Goal: Information Seeking & Learning: Learn about a topic

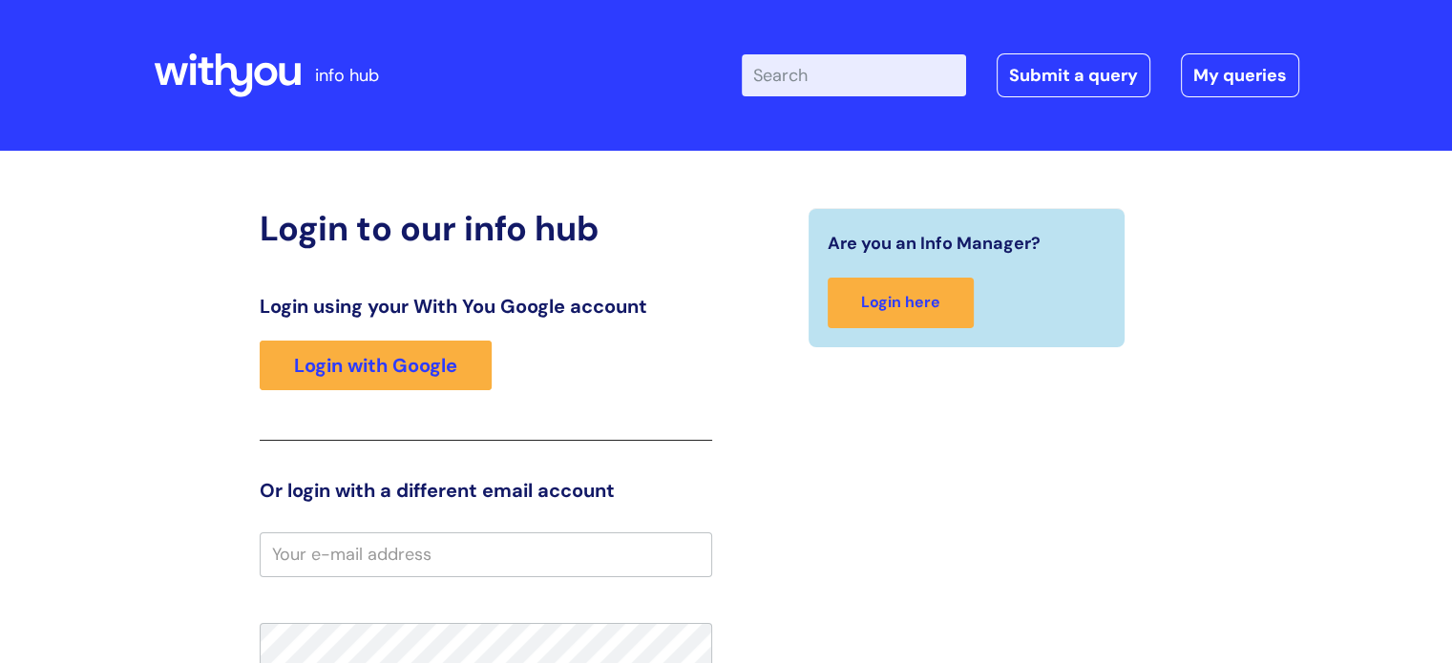
type input "scottm"
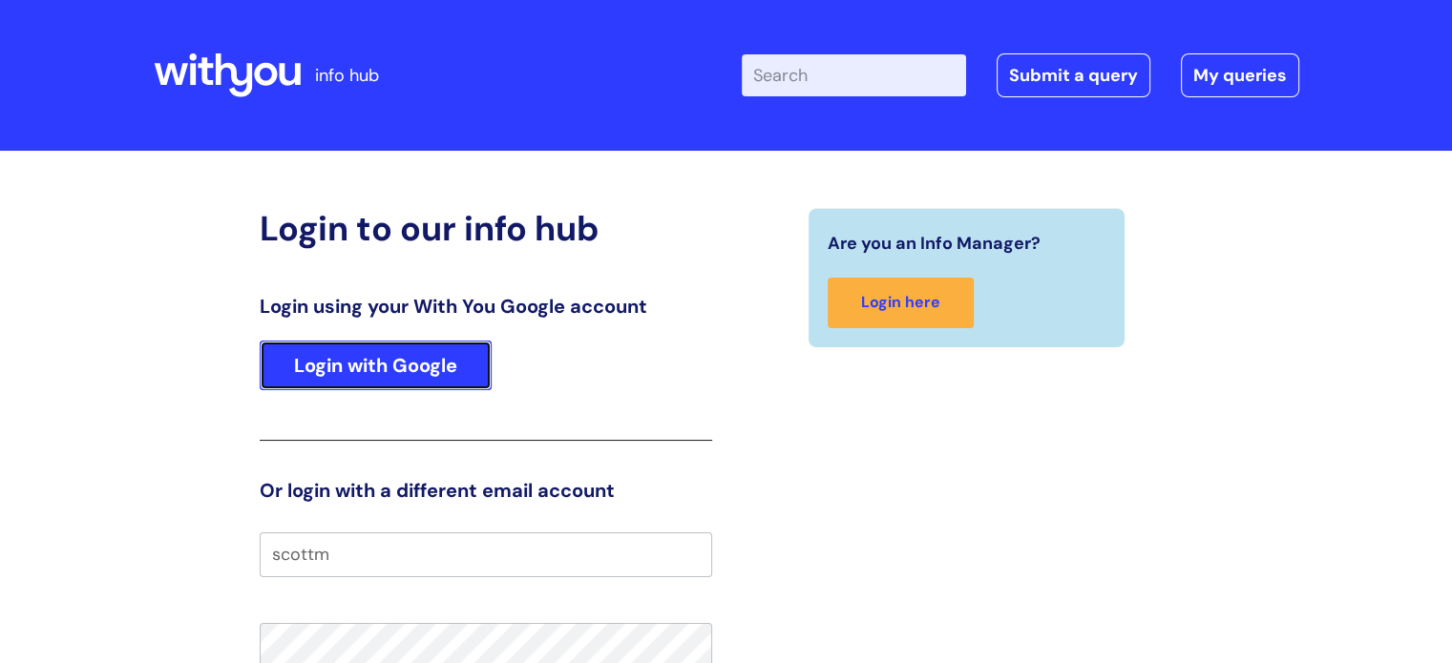
click at [388, 386] on link "Login with Google" at bounding box center [376, 366] width 232 height 50
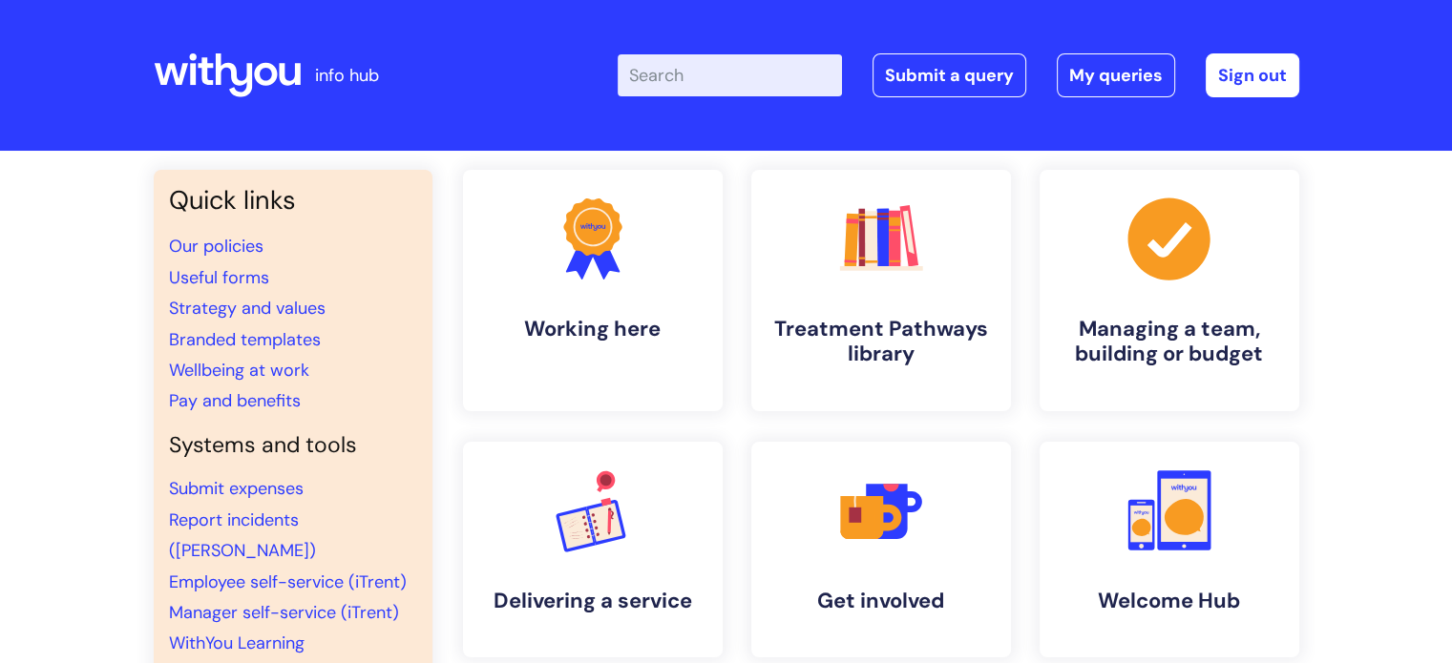
click at [671, 85] on input "Enter your search term here..." at bounding box center [730, 75] width 224 height 42
type input "investiga"
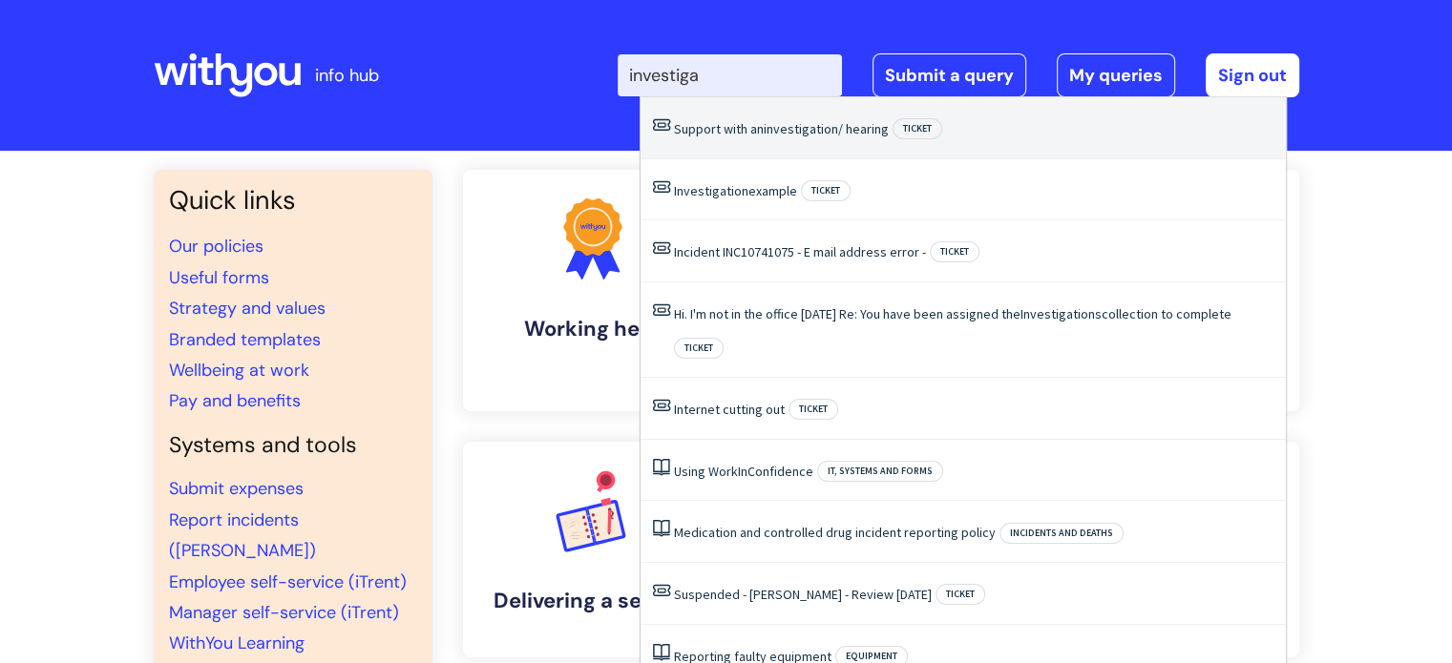
click at [770, 125] on span "investigation" at bounding box center [801, 128] width 74 height 17
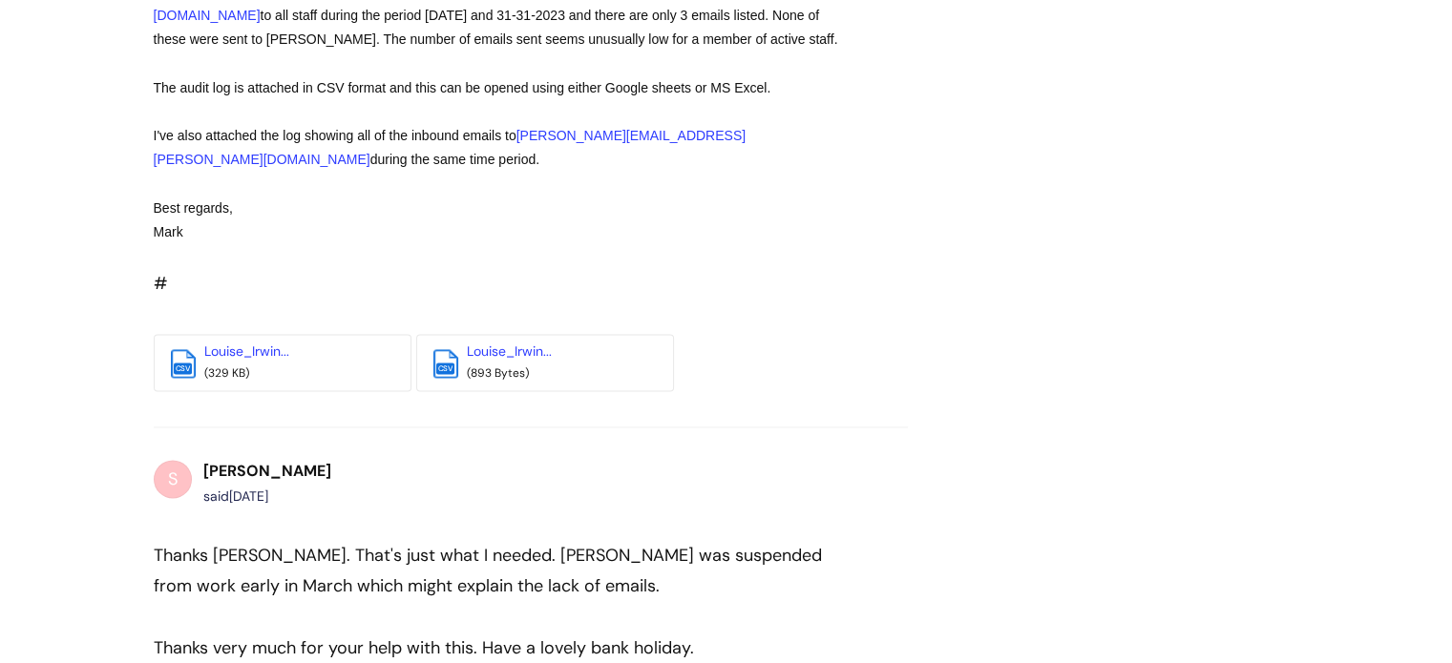
scroll to position [2903, 0]
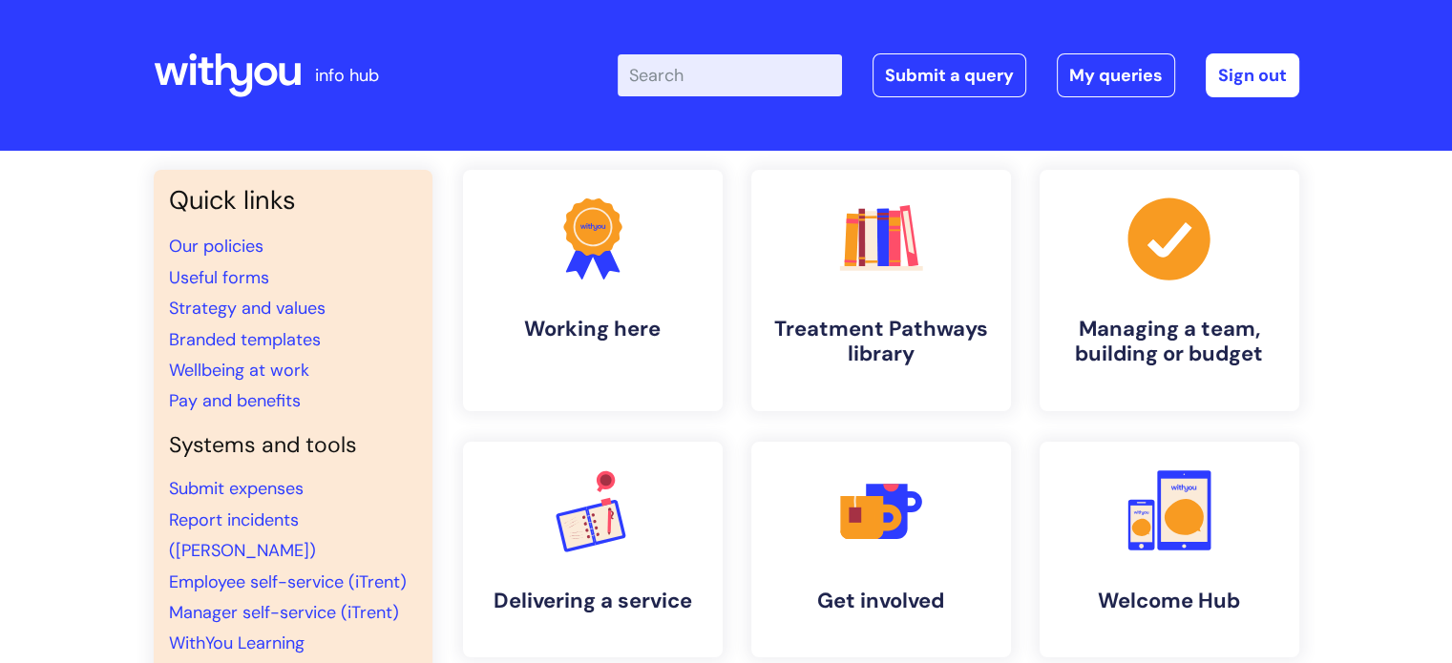
click at [678, 77] on input "Enter your search term here..." at bounding box center [730, 75] width 224 height 42
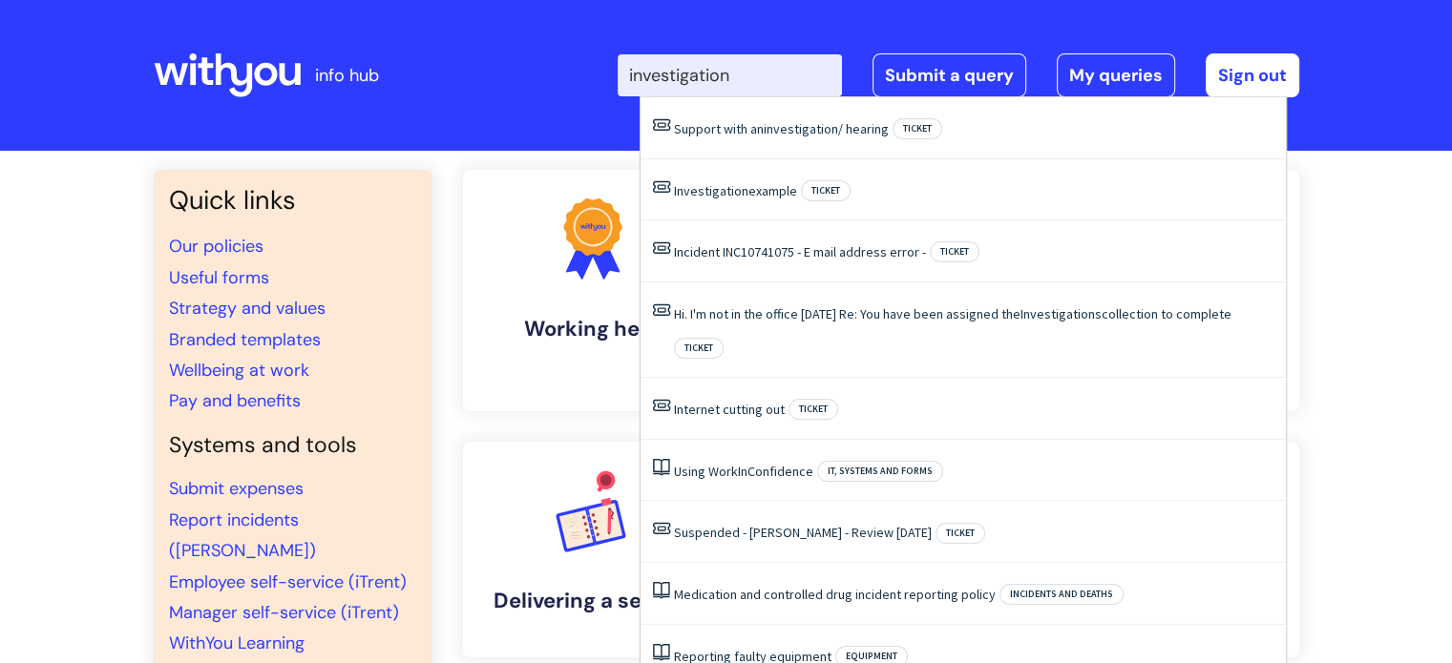
type input "investigation"
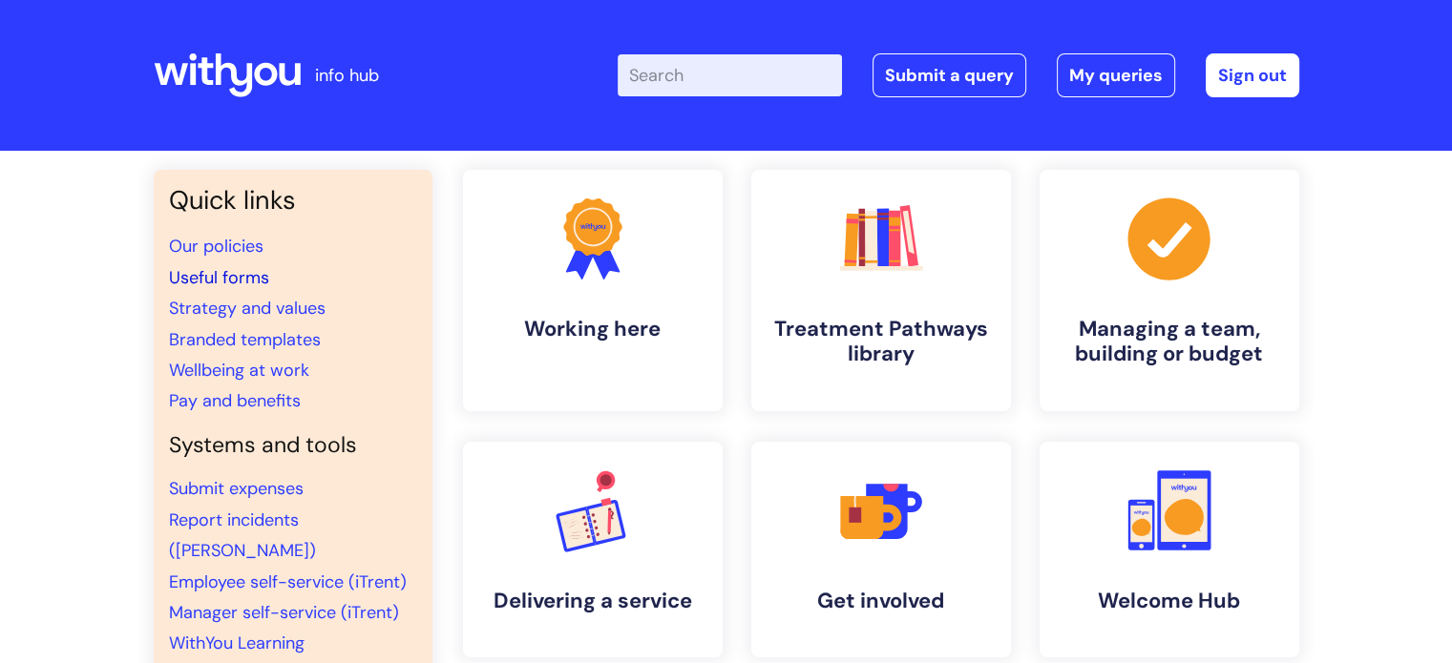
click at [214, 271] on link "Useful forms" at bounding box center [219, 277] width 100 height 23
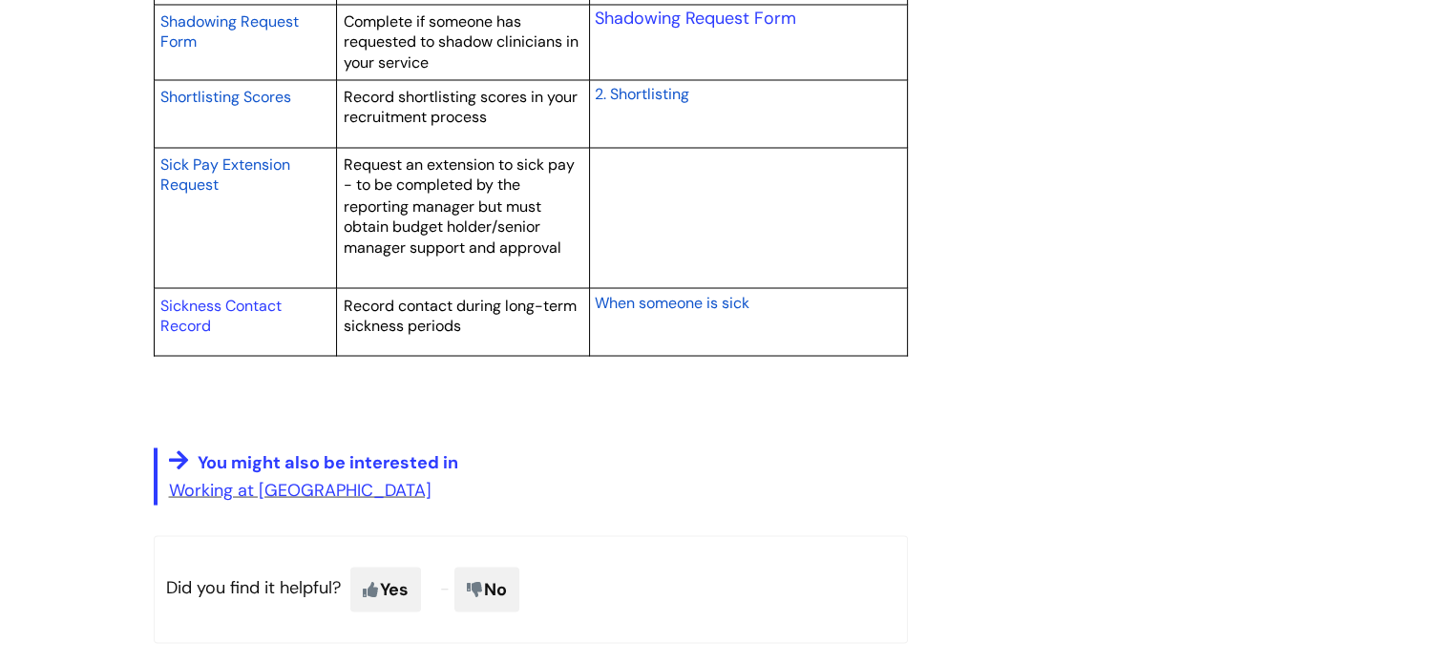
scroll to position [3440, 0]
click at [286, 480] on link "Working at WithYou" at bounding box center [300, 487] width 262 height 23
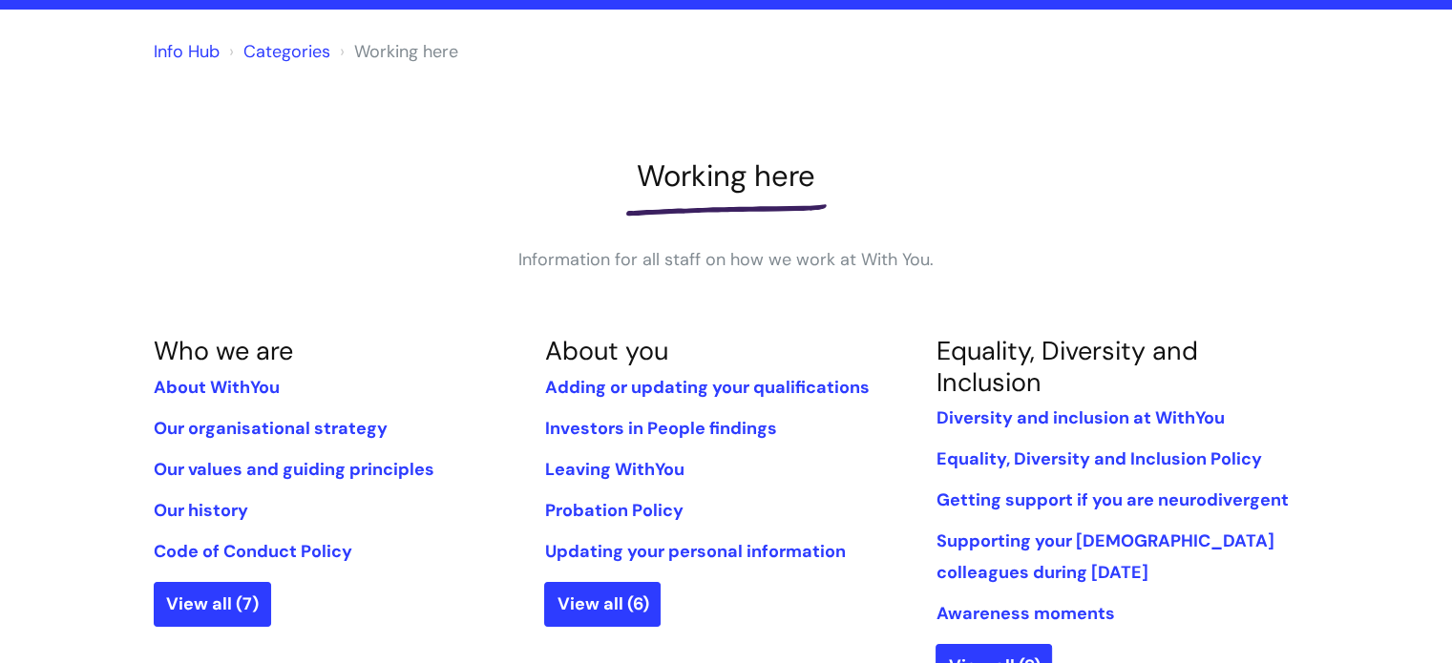
scroll to position [68, 0]
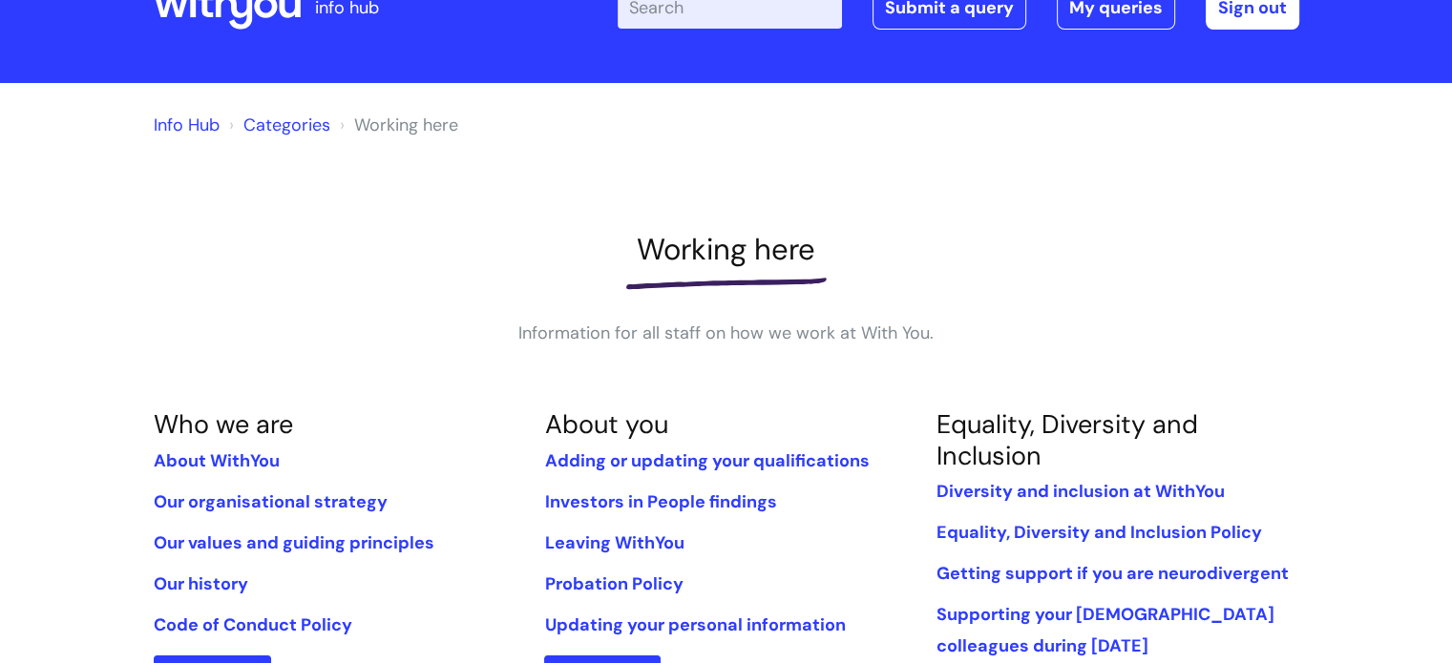
click at [293, 129] on link "Categories" at bounding box center [286, 125] width 87 height 23
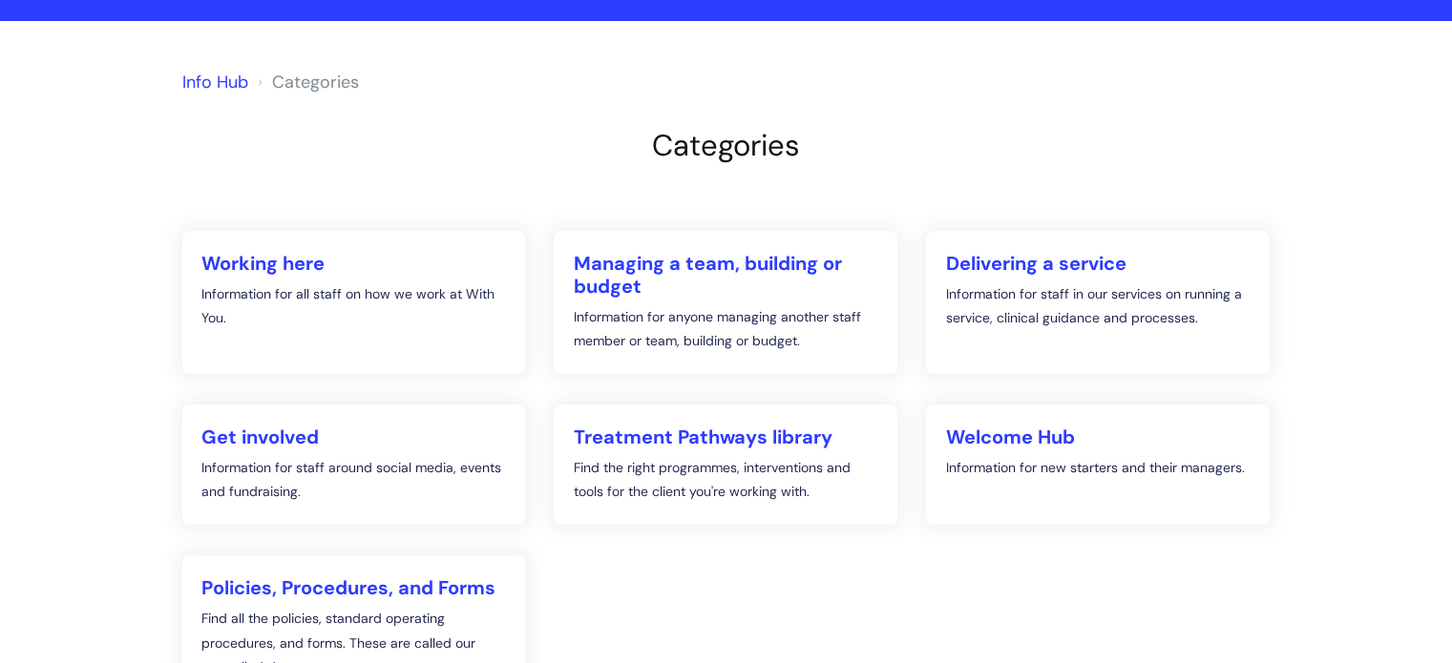
scroll to position [134, 0]
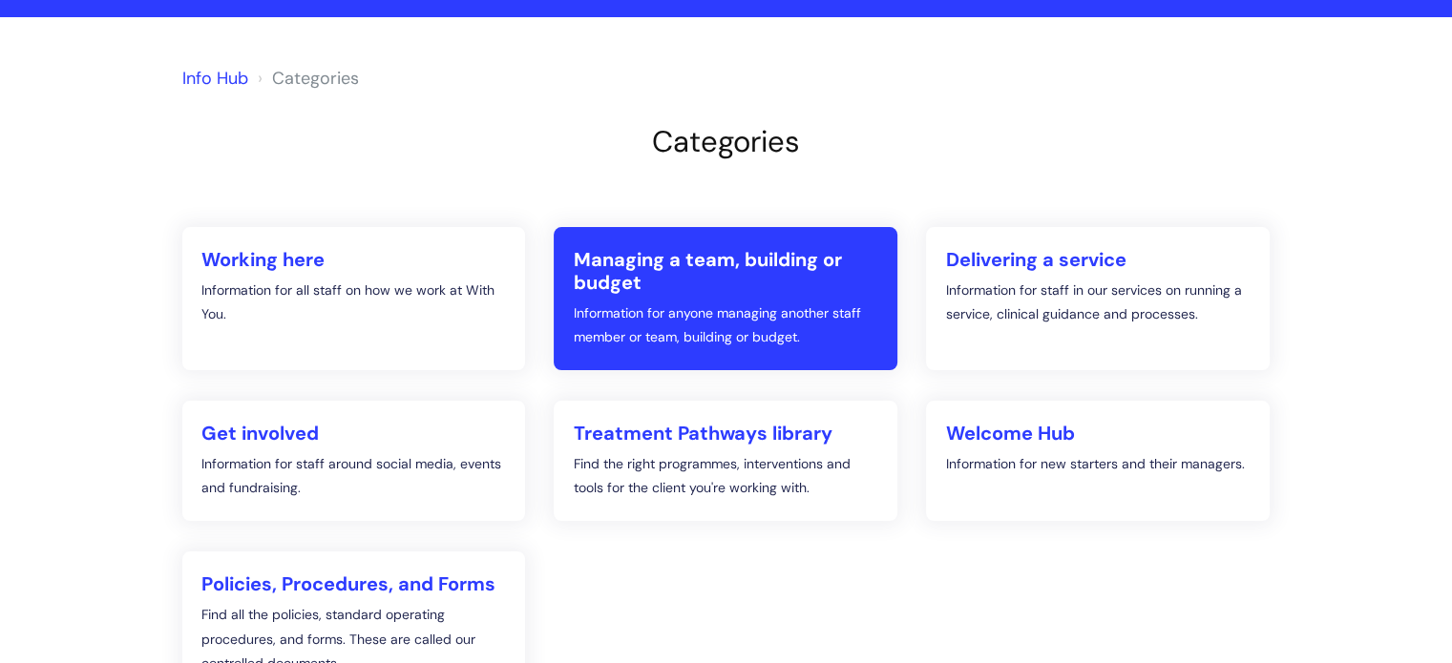
click at [673, 282] on h2 "Managing a team, building or budget" at bounding box center [725, 271] width 305 height 46
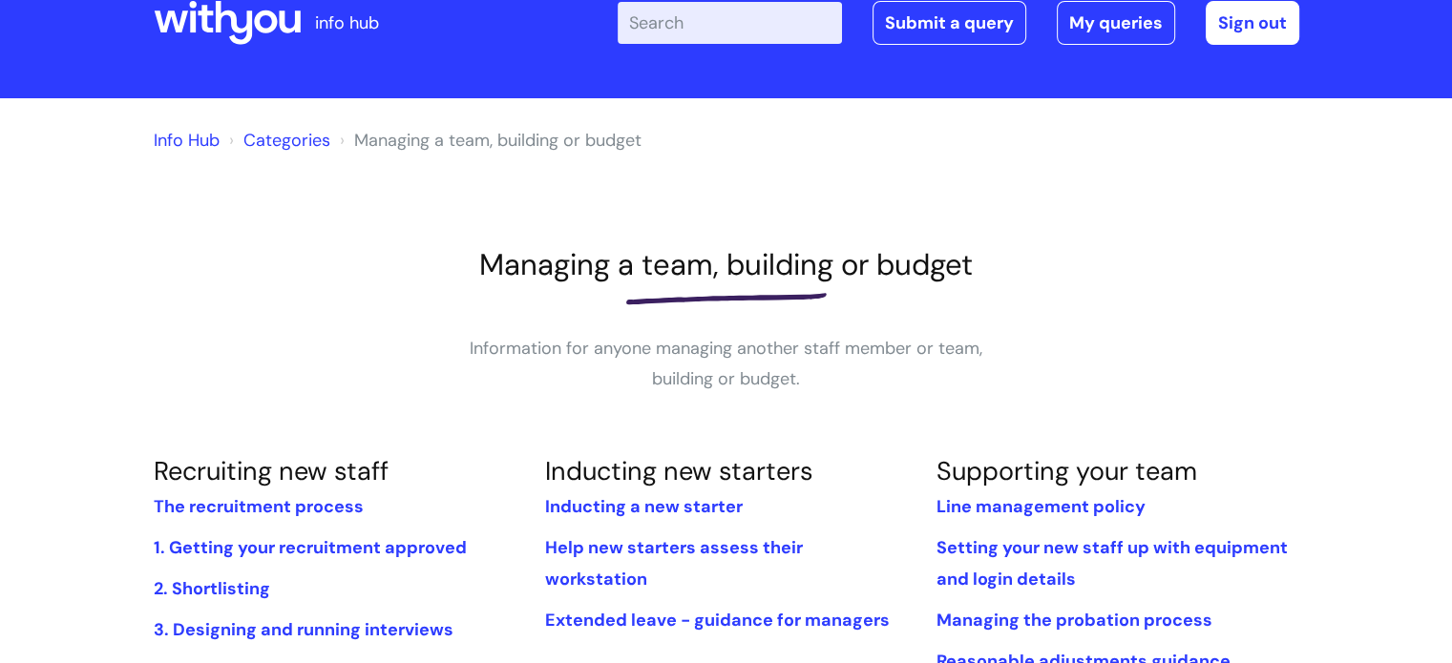
scroll to position [49, 0]
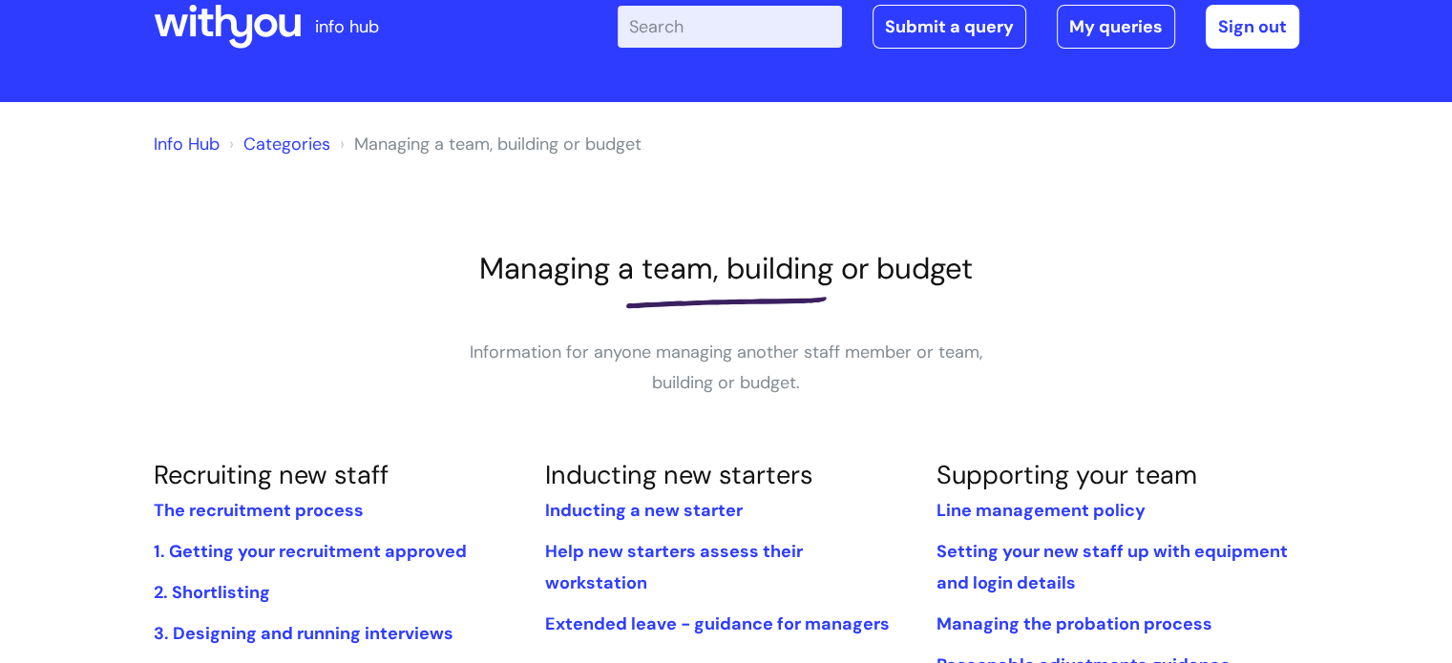
click at [280, 142] on link "Categories" at bounding box center [286, 144] width 87 height 23
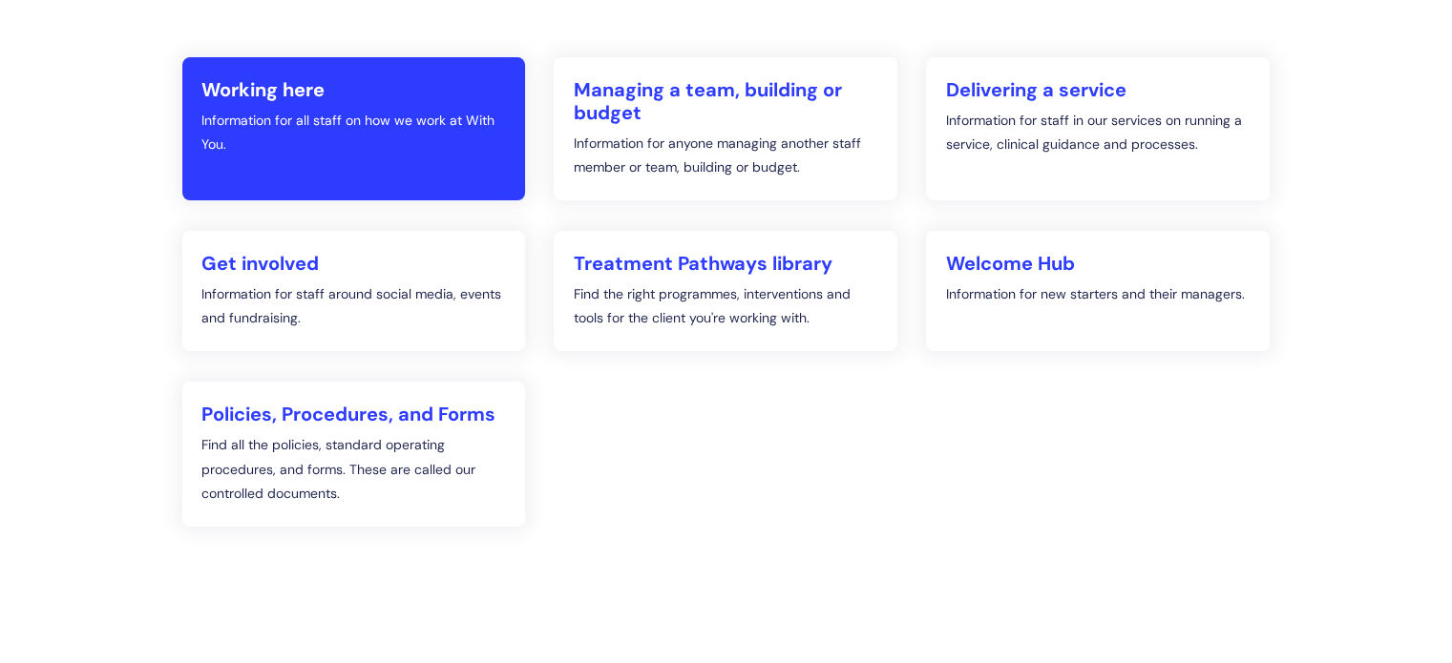
scroll to position [304, 0]
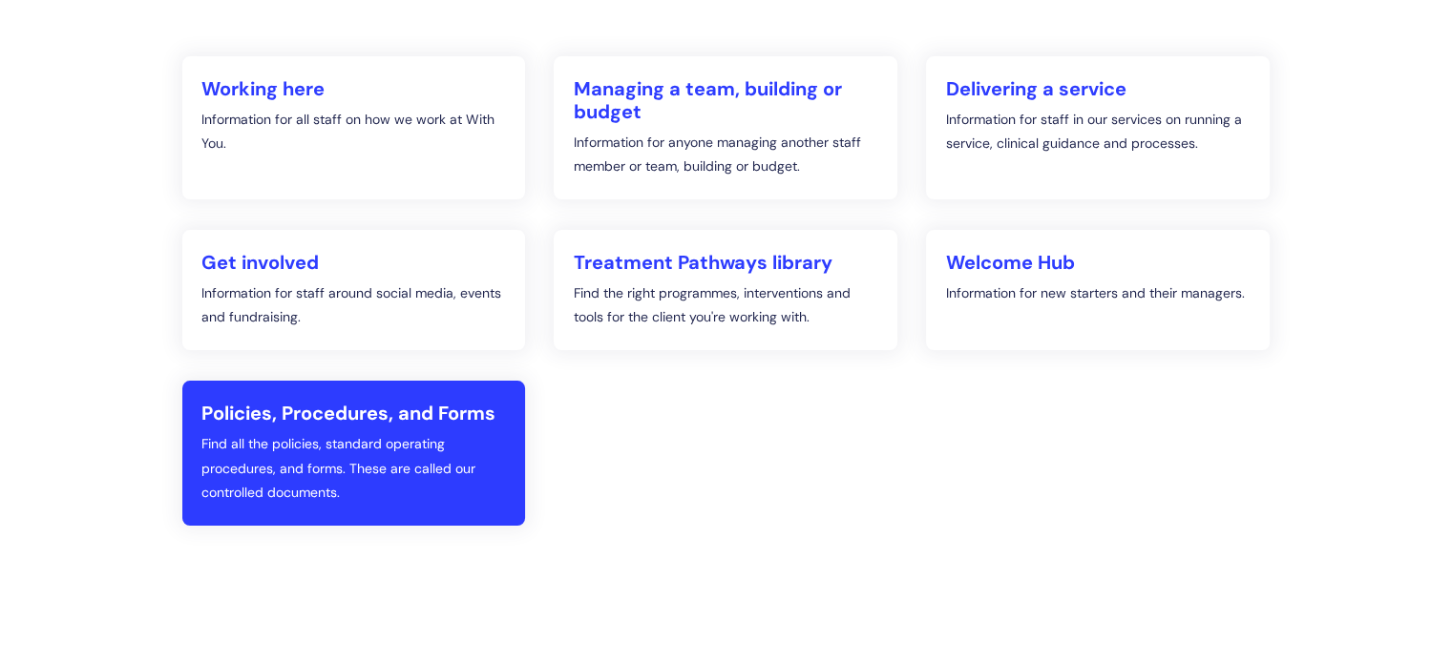
click at [374, 419] on h2 "Policies, Procedures, and Forms" at bounding box center [353, 413] width 305 height 23
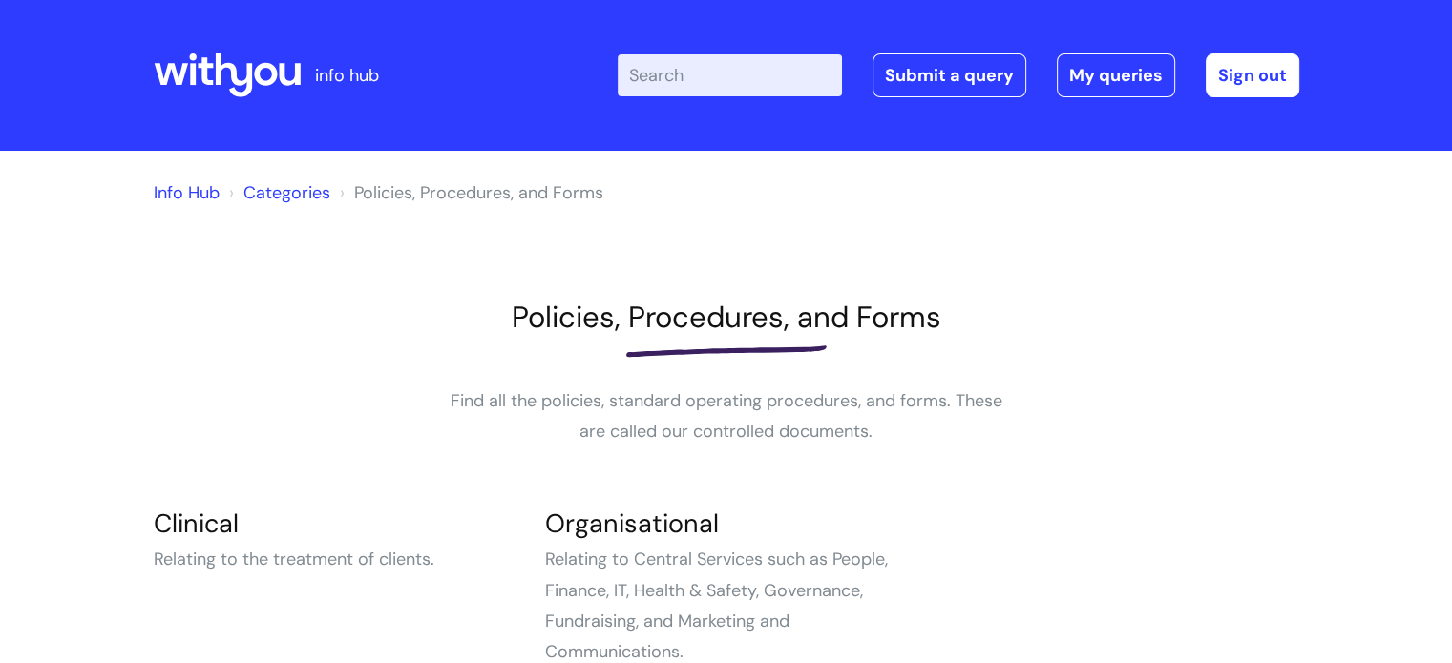
click at [267, 198] on link "Categories" at bounding box center [286, 192] width 87 height 23
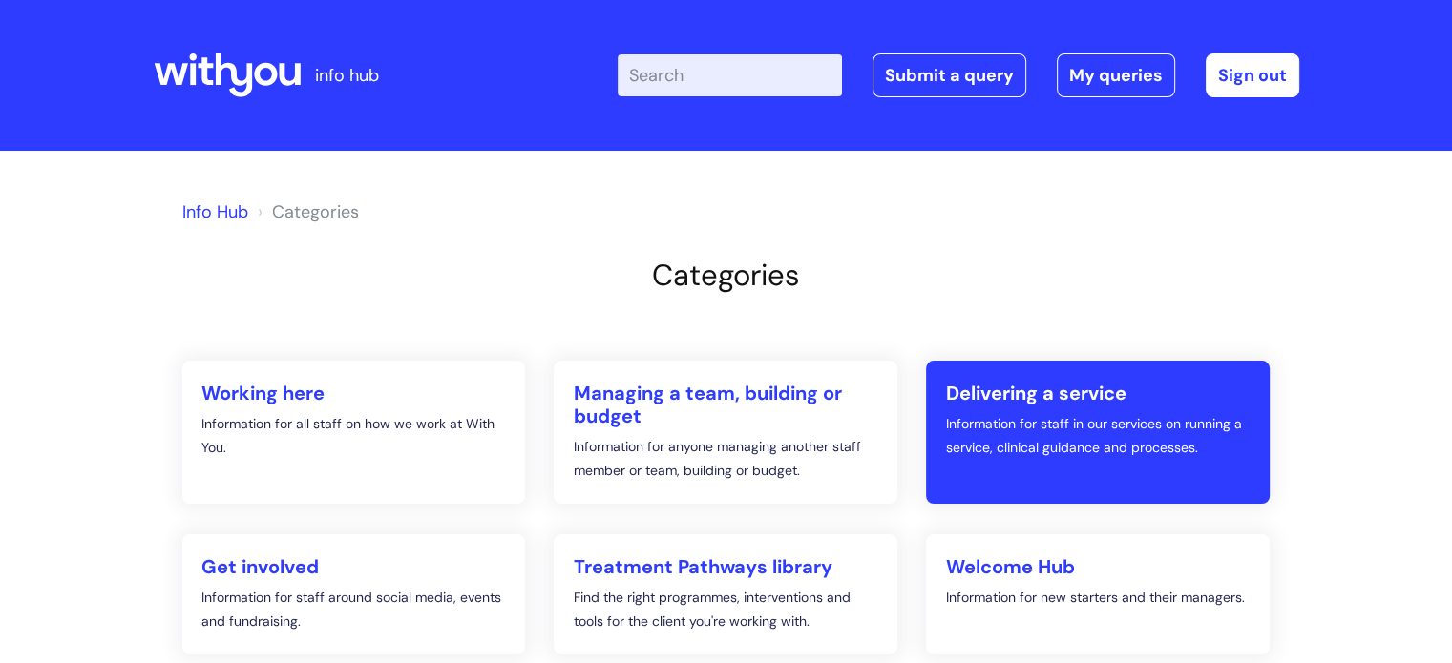
click at [1025, 398] on h2 "Delivering a service" at bounding box center [1097, 393] width 305 height 23
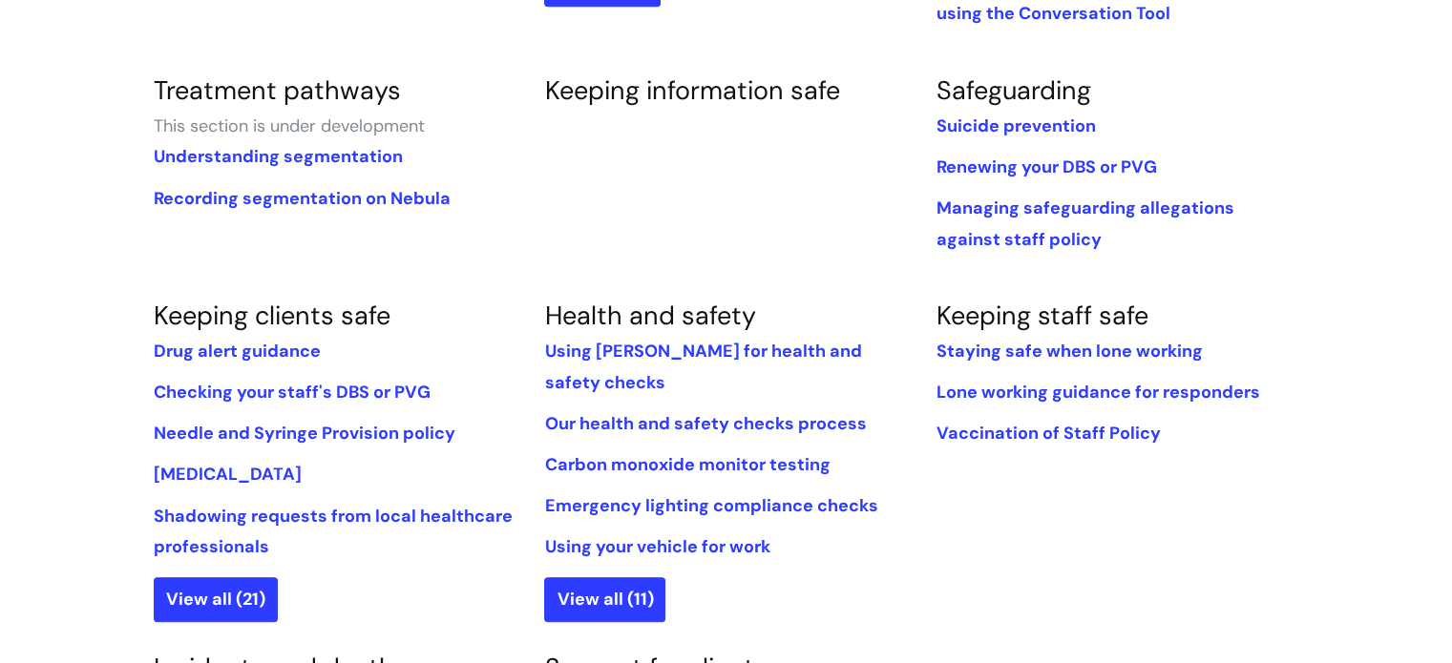
scroll to position [1124, 0]
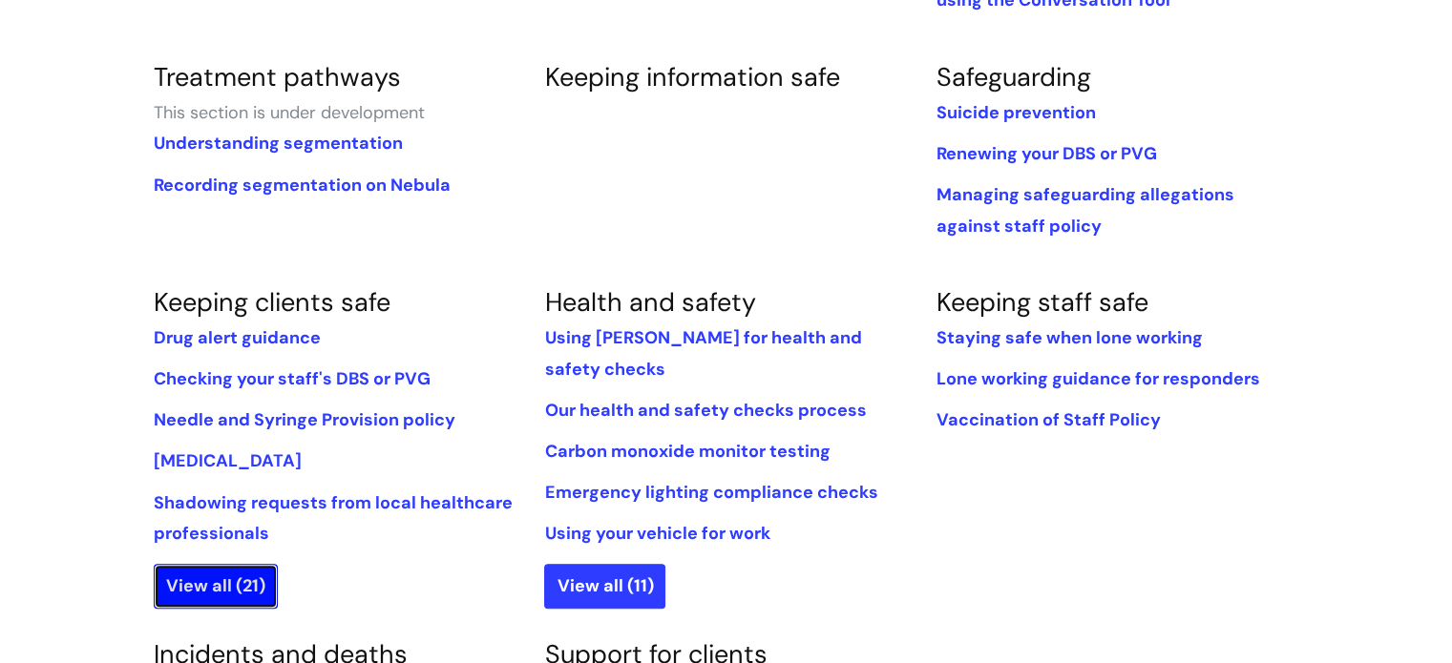
click at [194, 564] on link "View all (21)" at bounding box center [216, 586] width 124 height 44
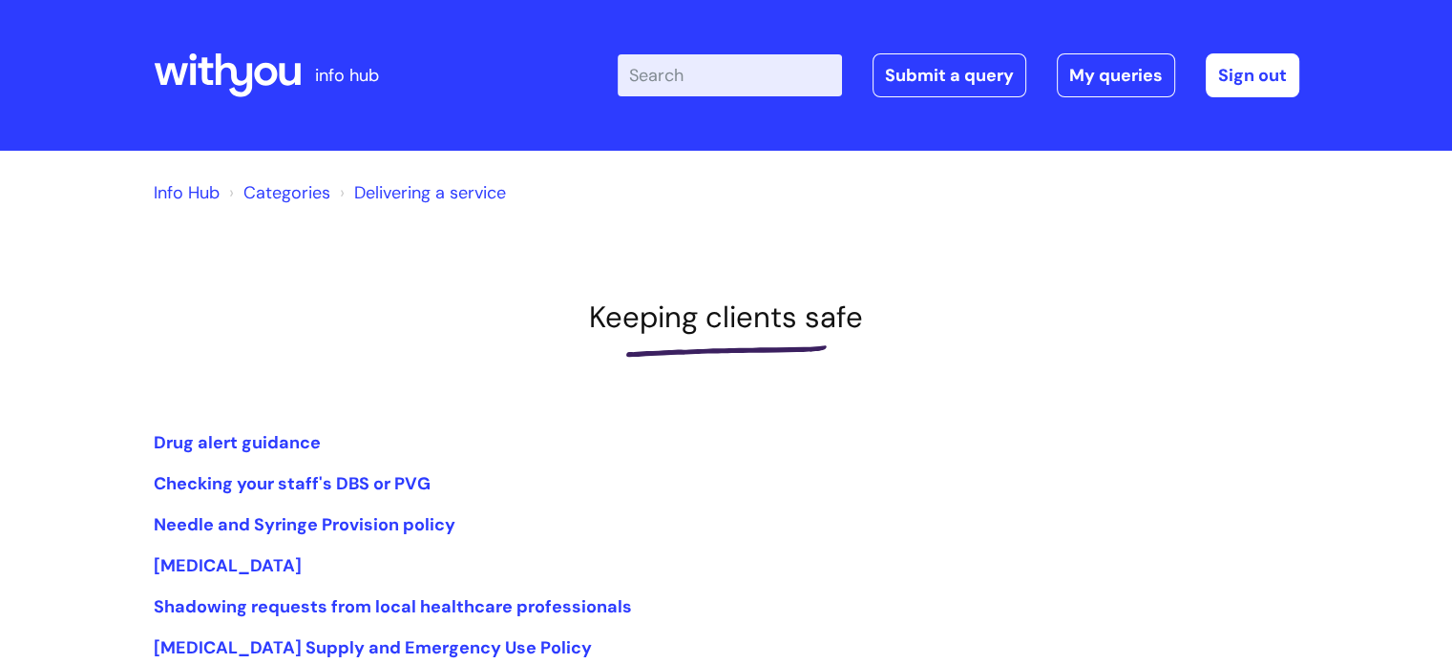
click at [288, 194] on link "Categories" at bounding box center [286, 192] width 87 height 23
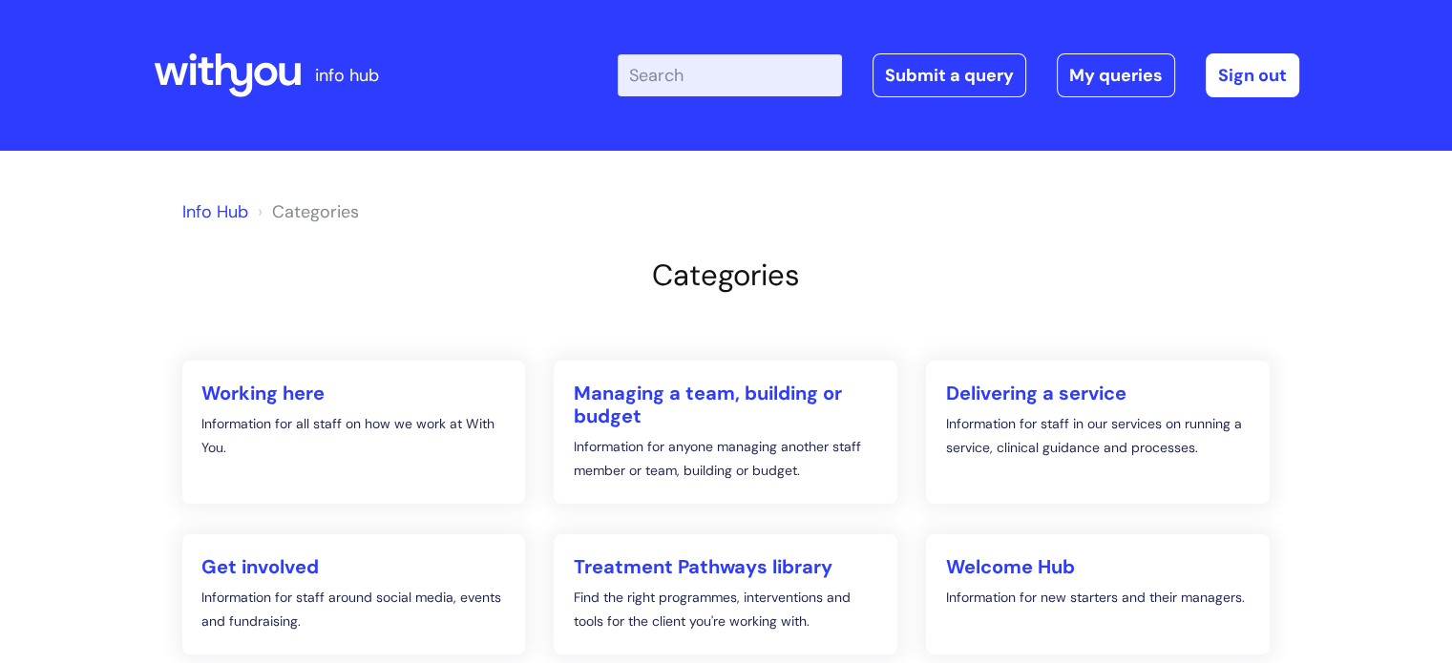
click at [214, 205] on link "Info Hub" at bounding box center [215, 211] width 66 height 23
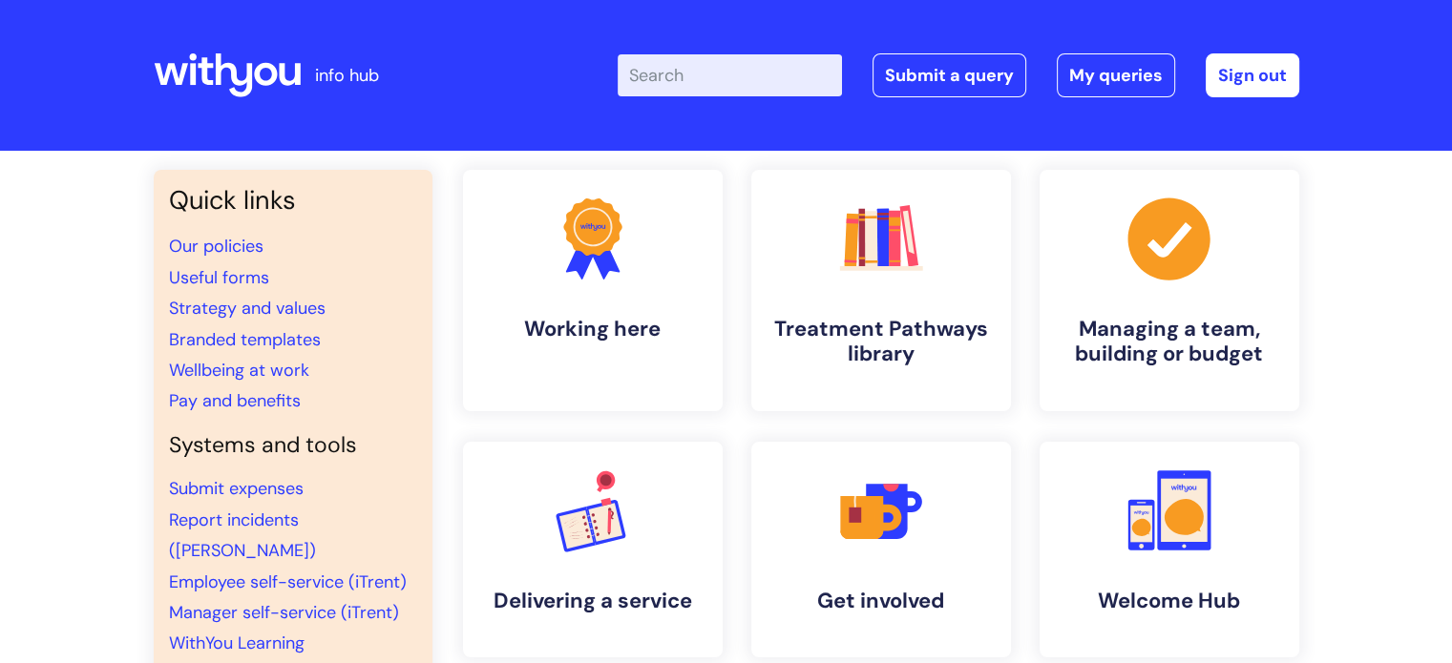
click at [702, 60] on input "Enter your search term here..." at bounding box center [730, 75] width 224 height 42
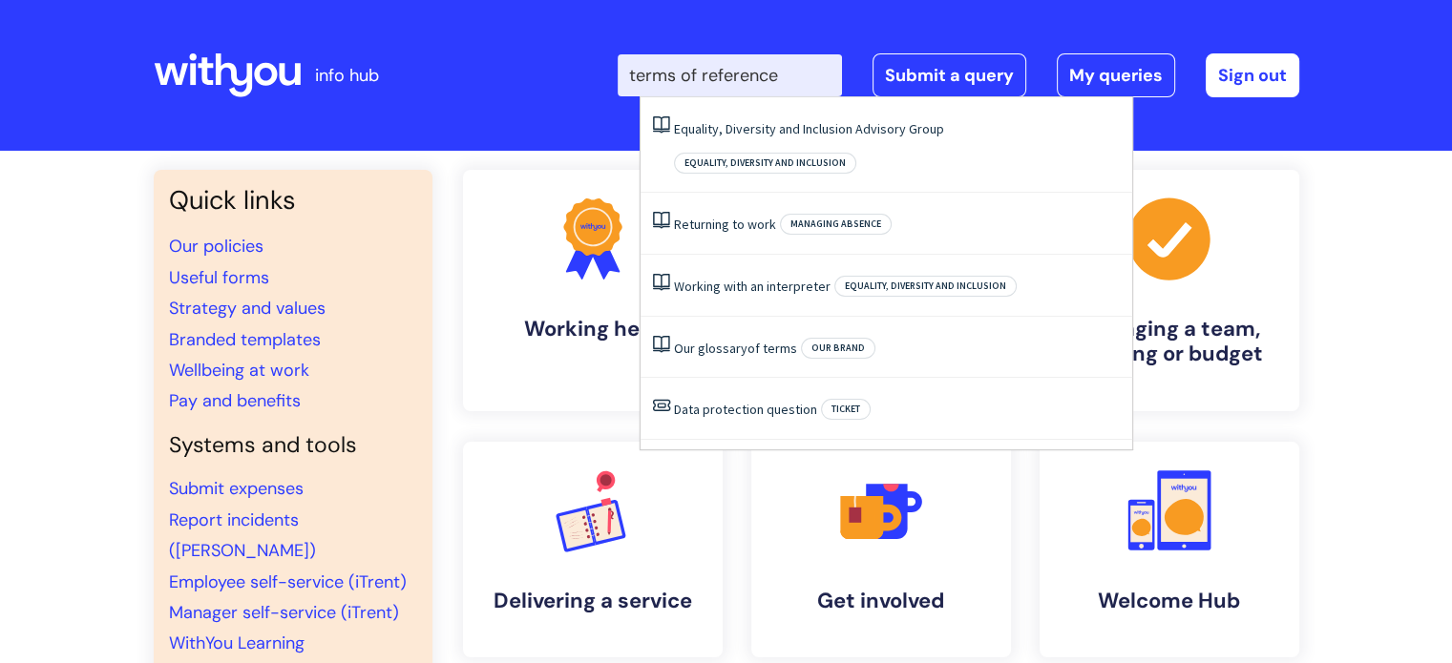
type input "terms of reference"
click button "Search" at bounding box center [0, 0] width 0 height 0
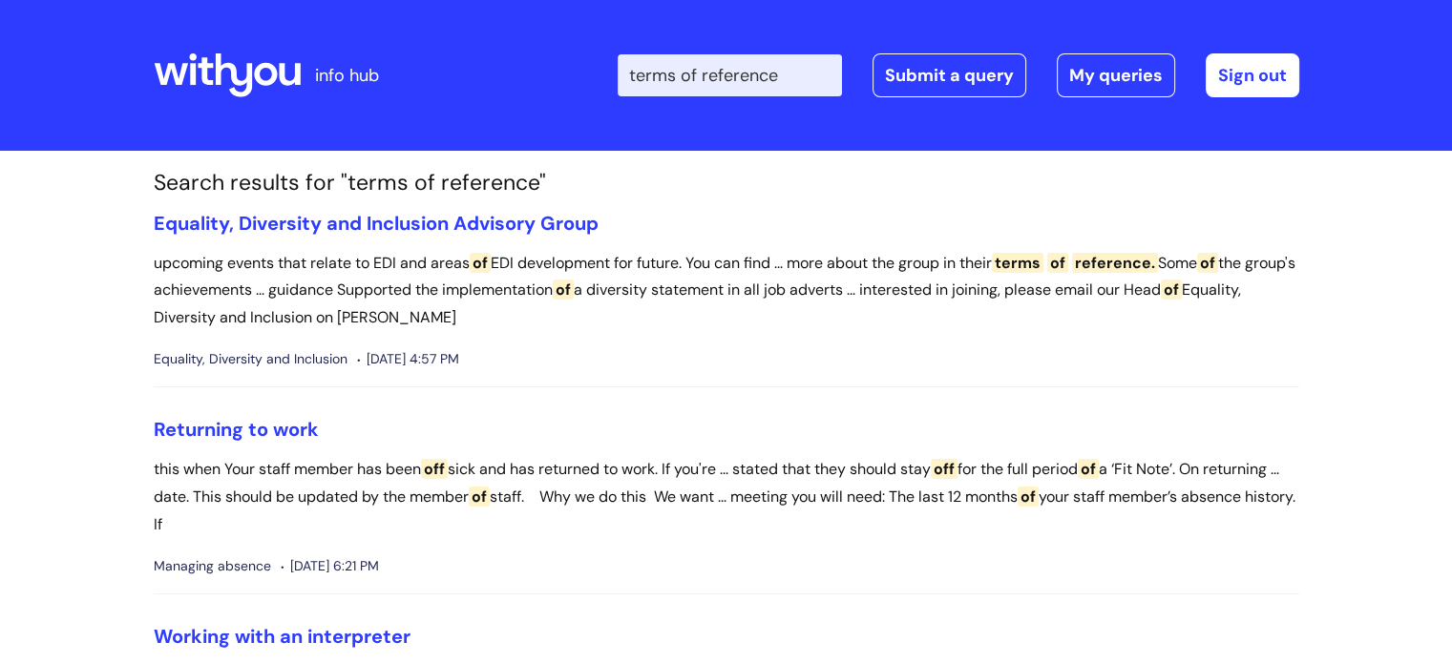
click at [260, 68] on icon at bounding box center [265, 74] width 23 height 23
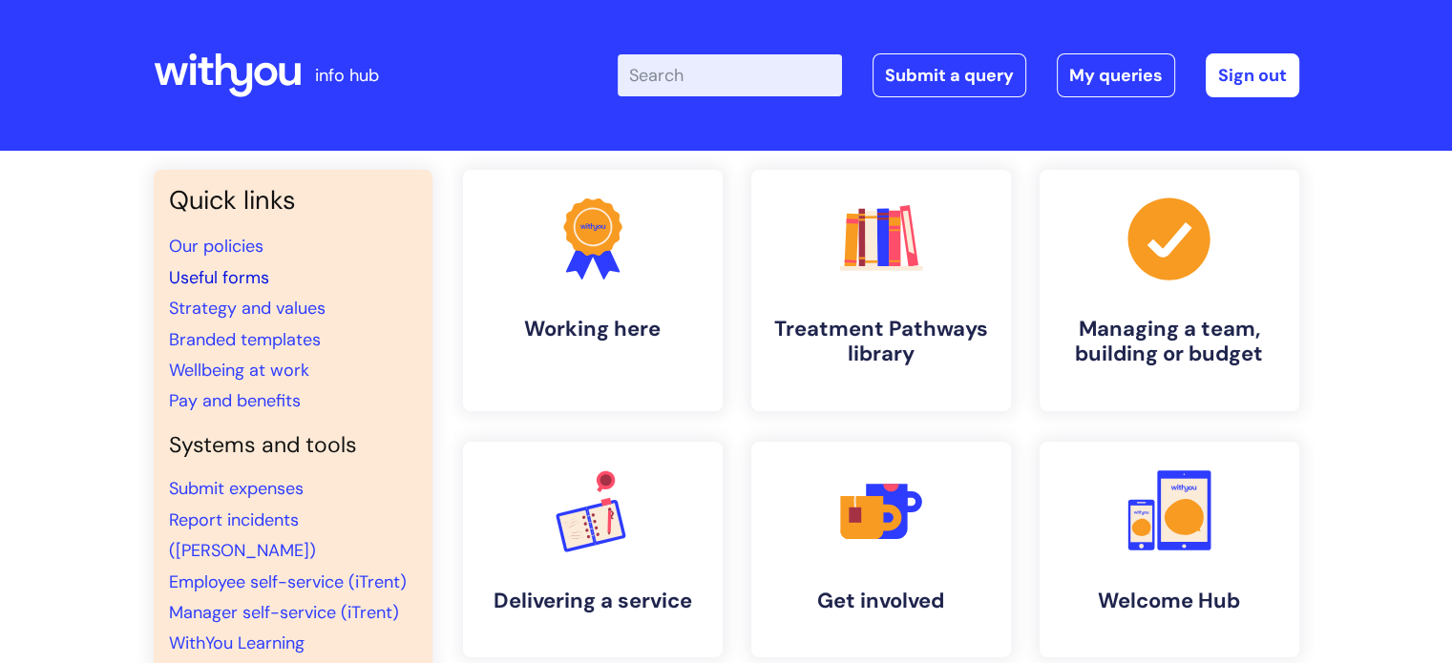
click at [217, 275] on link "Useful forms" at bounding box center [219, 277] width 100 height 23
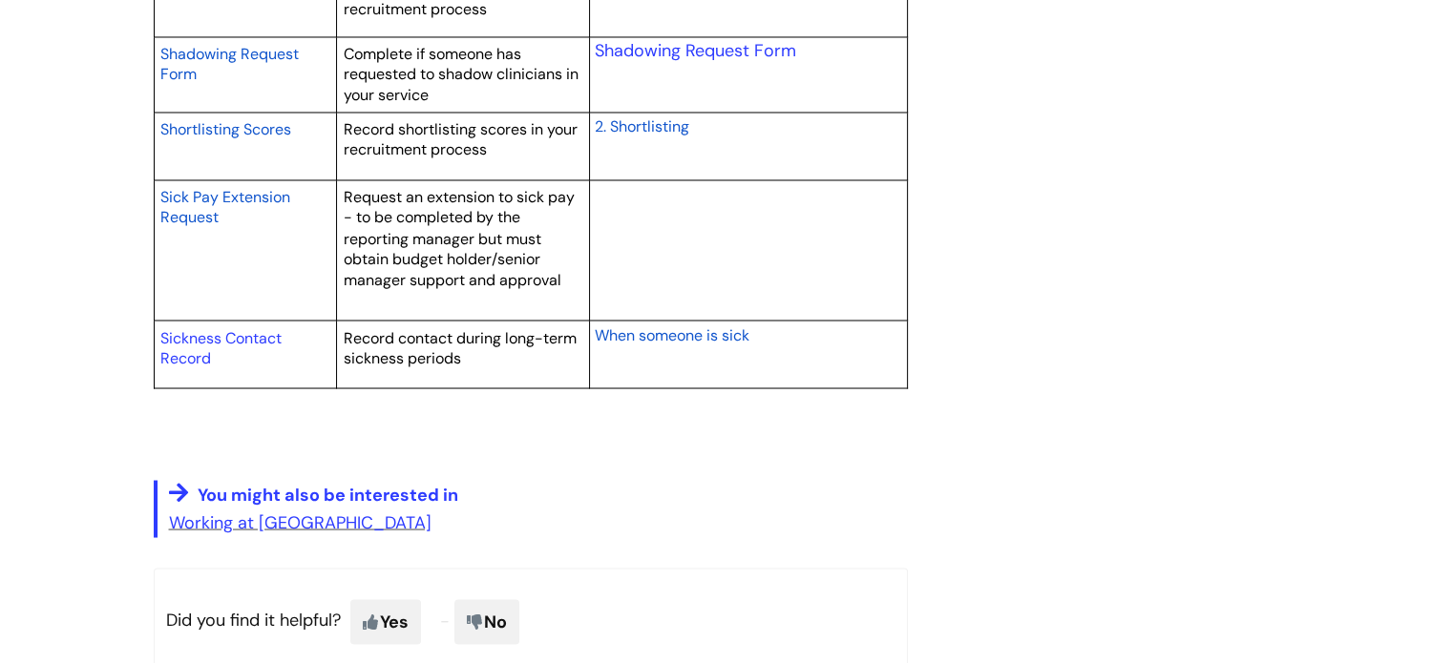
scroll to position [3407, 0]
click at [244, 513] on link "Working at [GEOGRAPHIC_DATA]" at bounding box center [300, 520] width 262 height 23
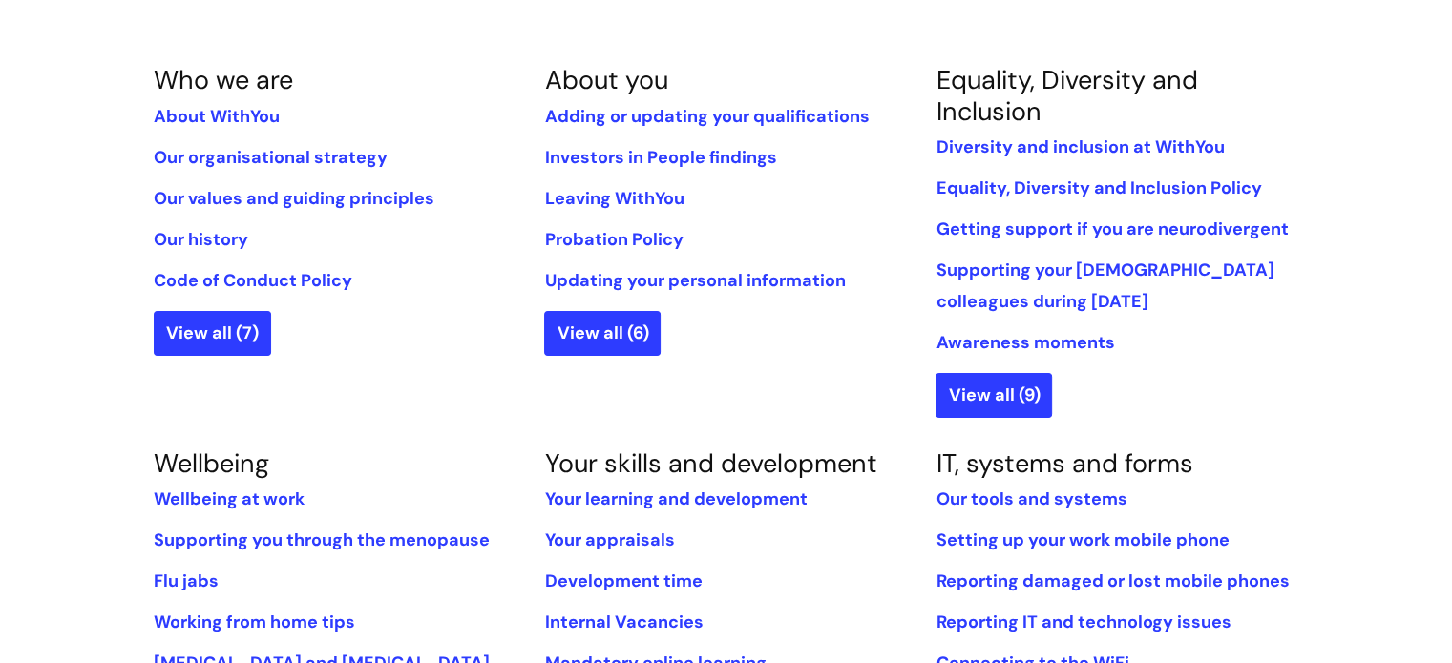
scroll to position [414, 0]
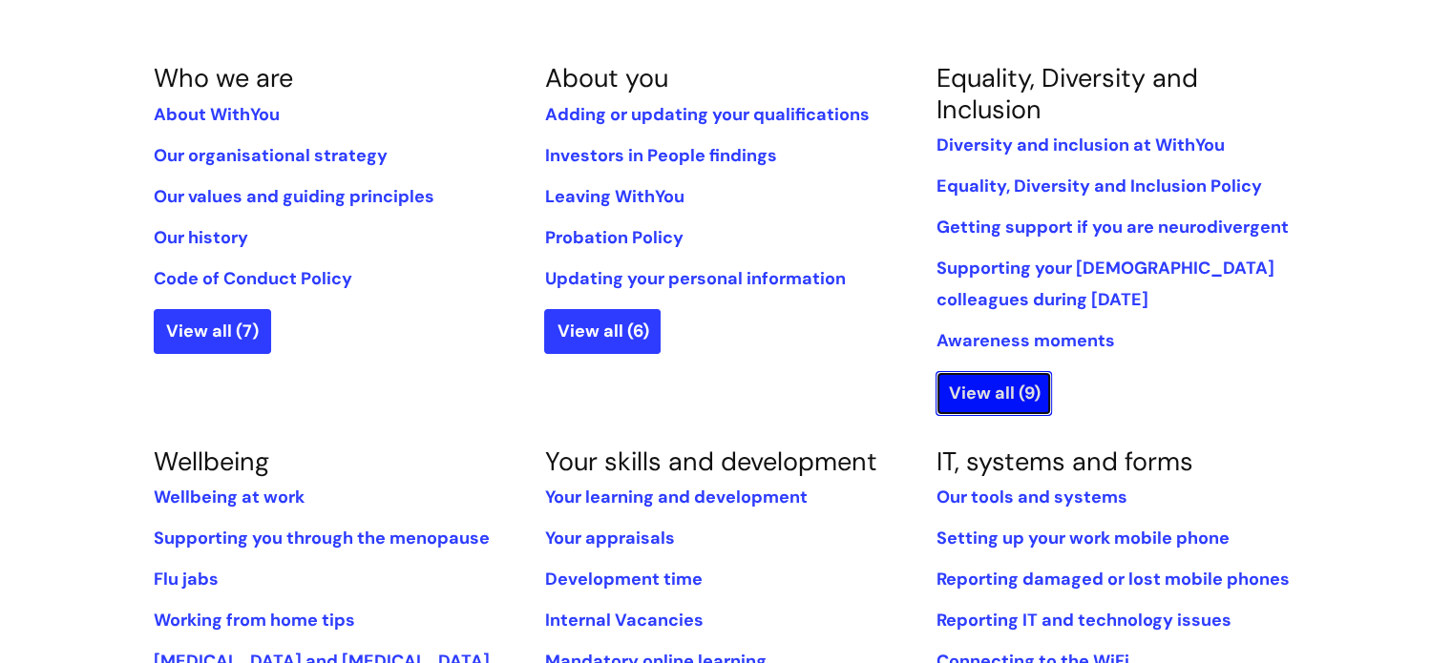
click at [962, 391] on link "View all (9)" at bounding box center [993, 393] width 116 height 44
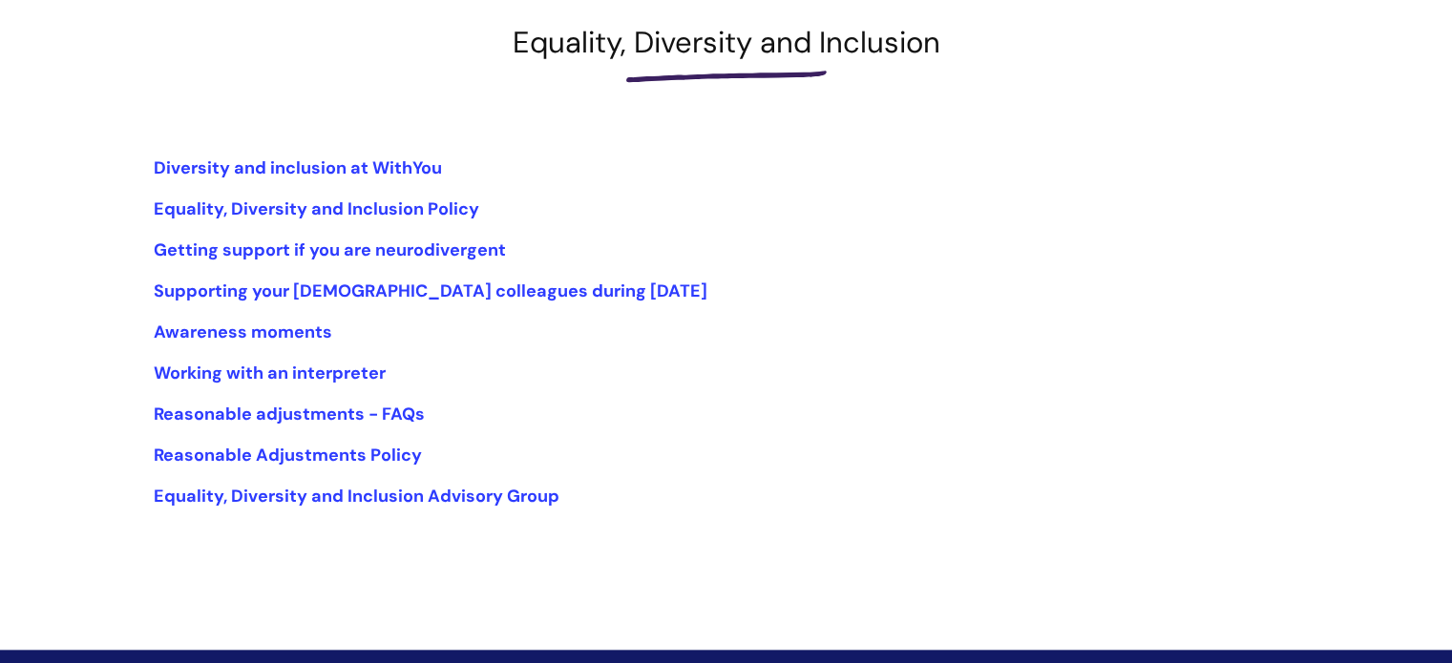
scroll to position [158, 0]
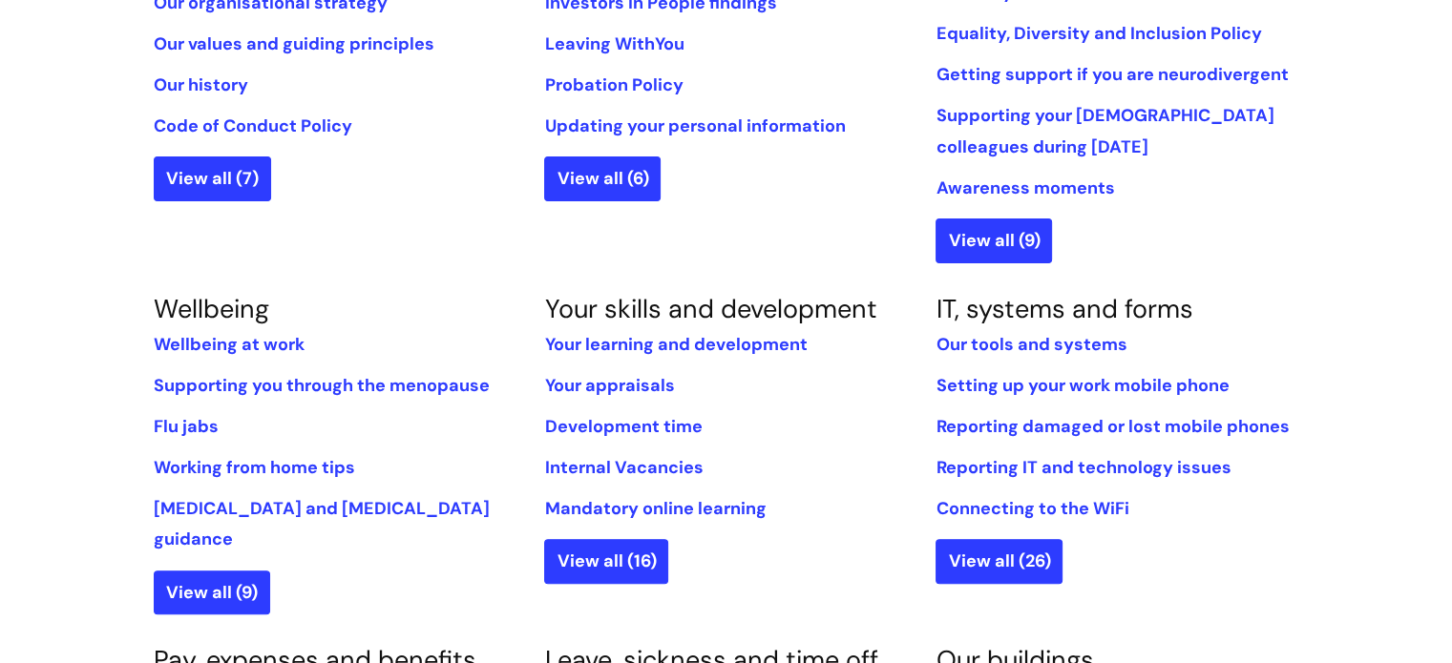
scroll to position [527, 0]
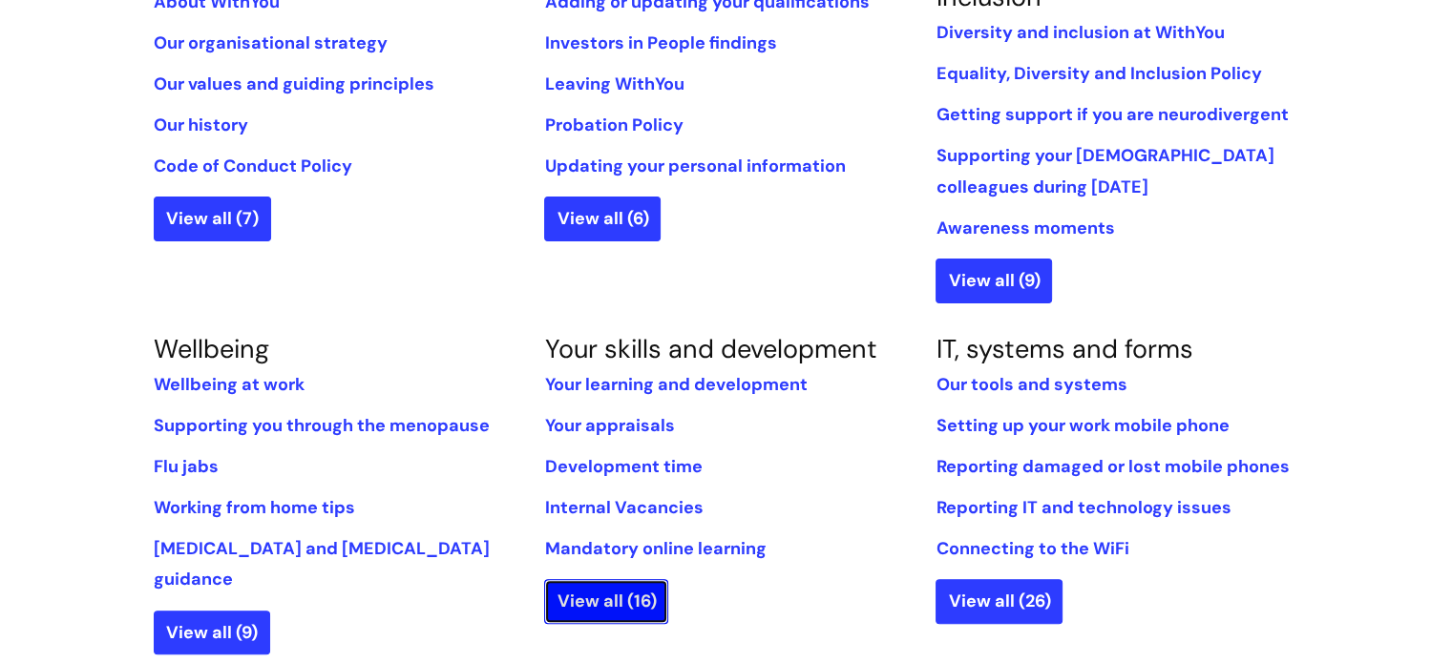
click at [634, 592] on link "View all (16)" at bounding box center [606, 601] width 124 height 44
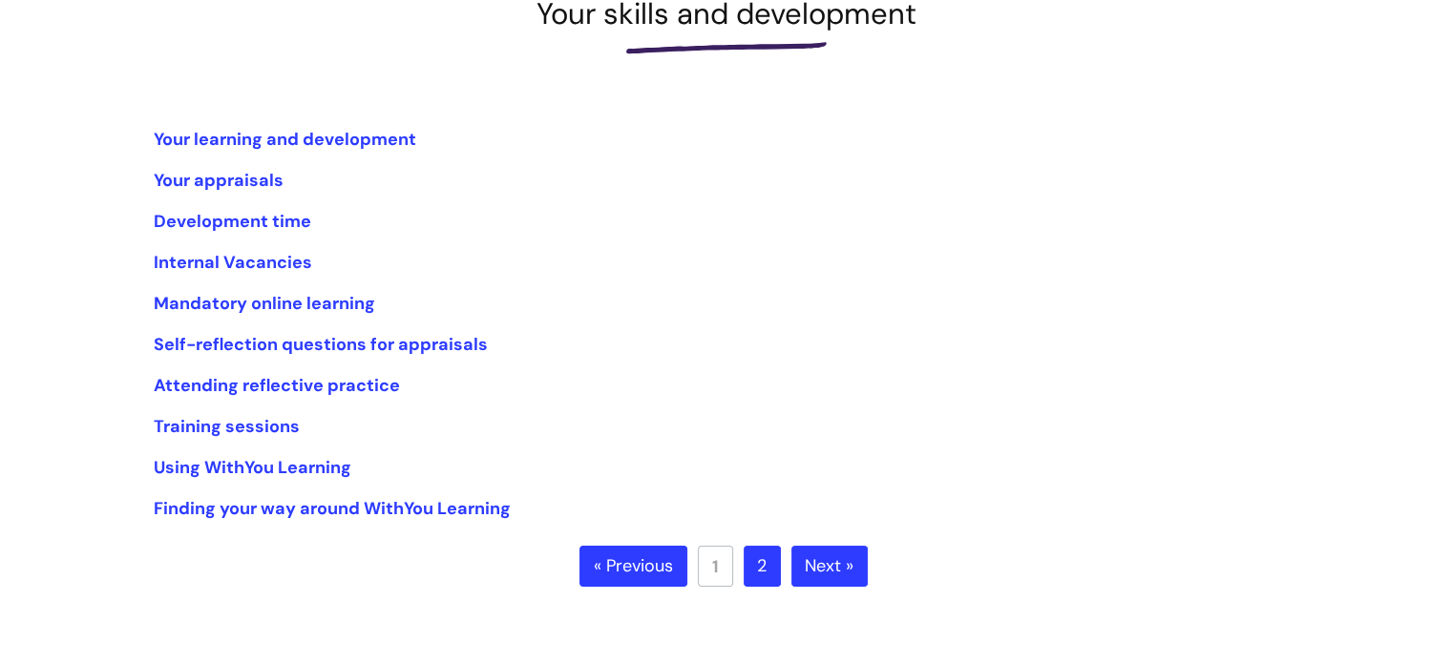
scroll to position [305, 0]
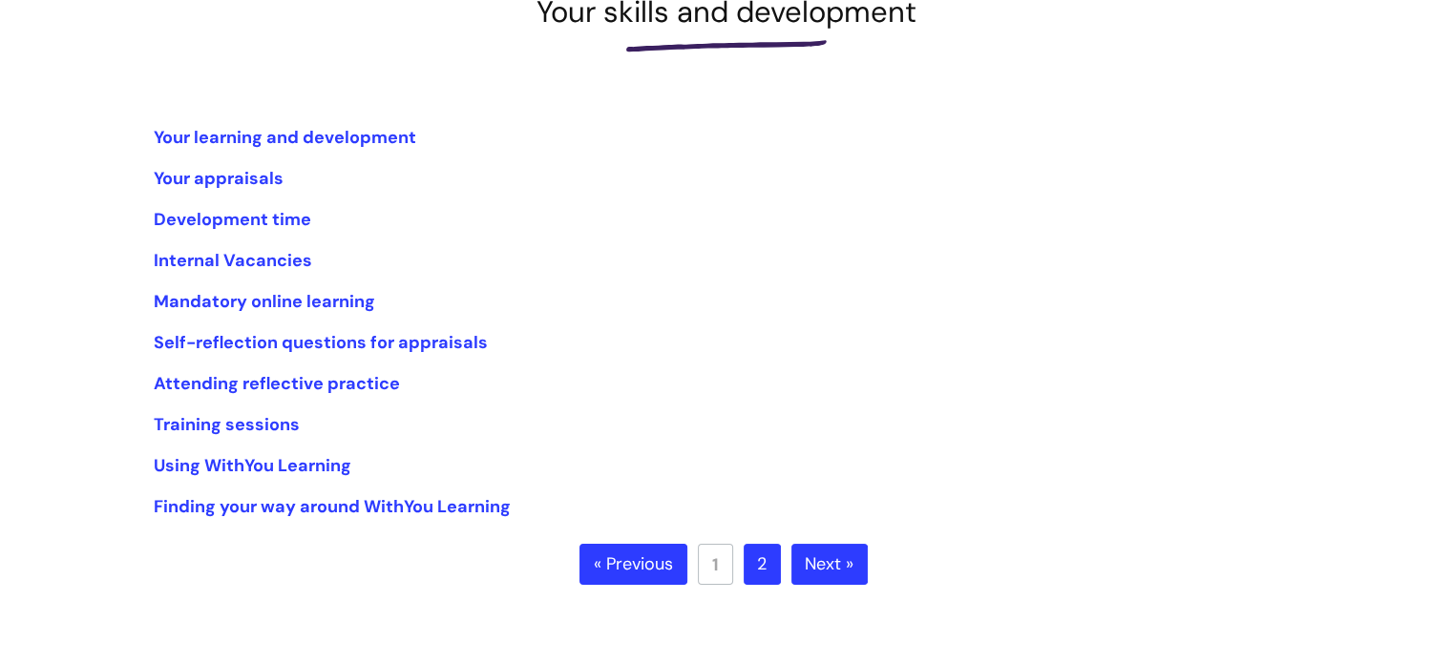
click at [634, 575] on link "« Previous" at bounding box center [633, 565] width 108 height 42
click at [625, 555] on link "« Previous" at bounding box center [633, 565] width 108 height 42
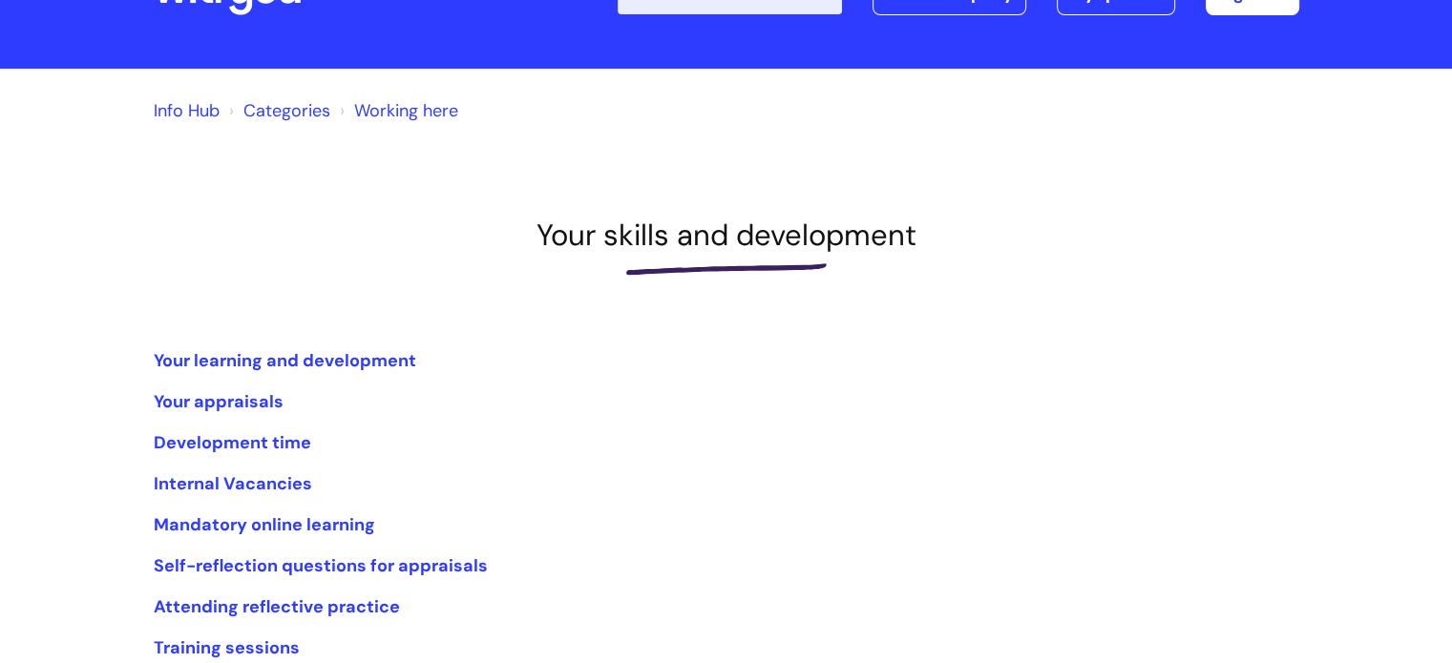
scroll to position [80, 0]
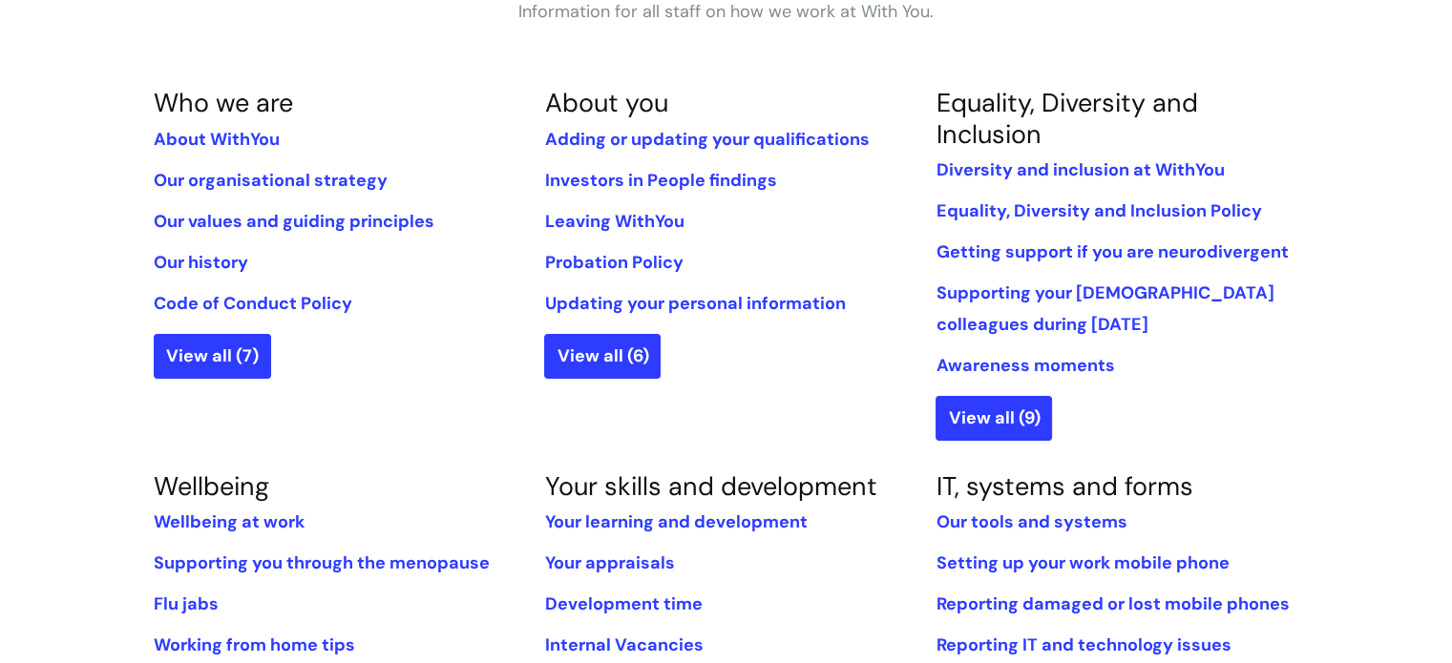
scroll to position [388, 0]
